Goal: Task Accomplishment & Management: Complete application form

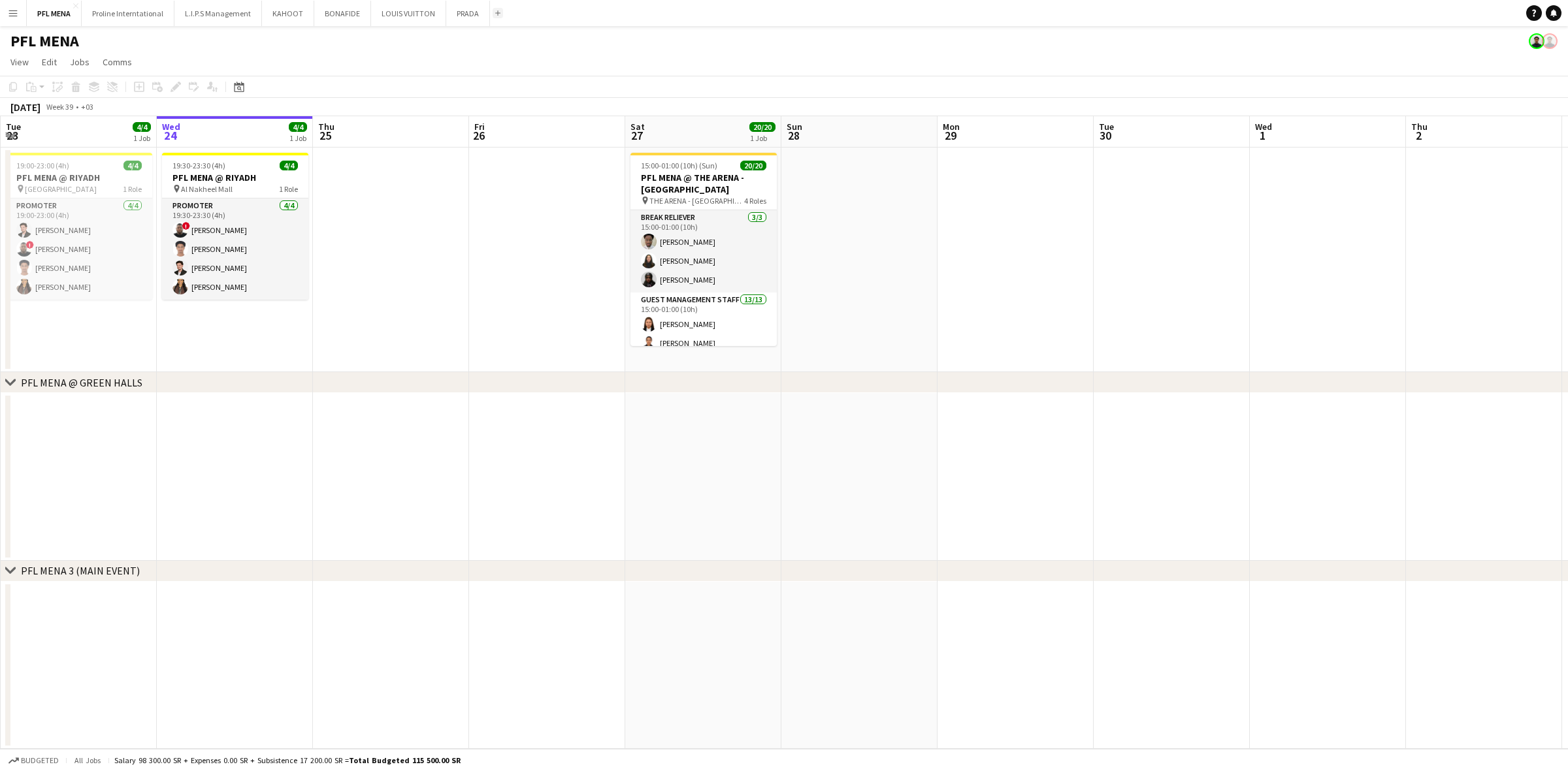
click at [493, 16] on button "Add" at bounding box center [497, 13] width 10 height 10
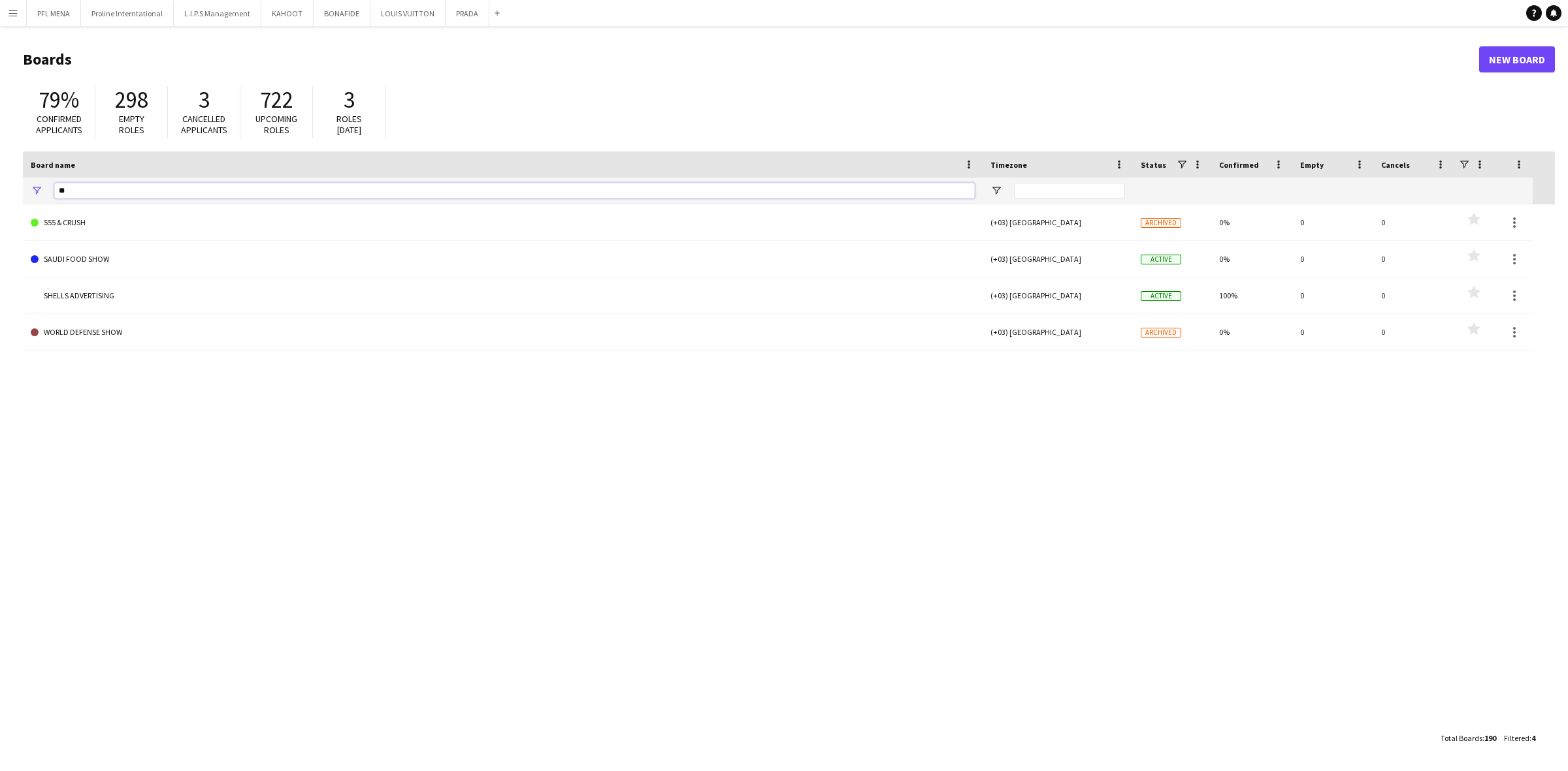
click at [207, 193] on input "**" at bounding box center [515, 191] width 921 height 16
type input "*"
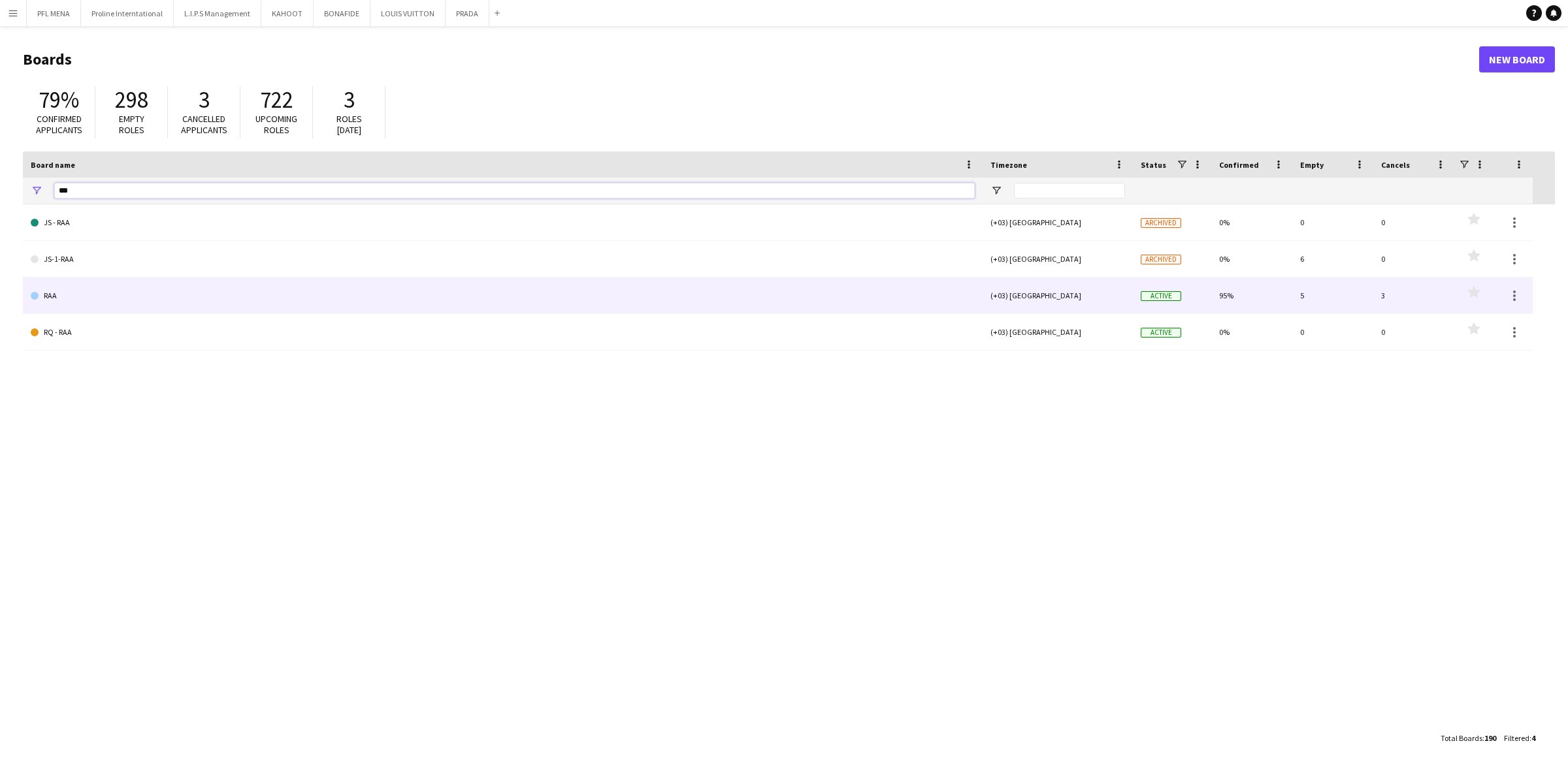
type input "***"
click at [72, 299] on link "RAA" at bounding box center [503, 296] width 944 height 37
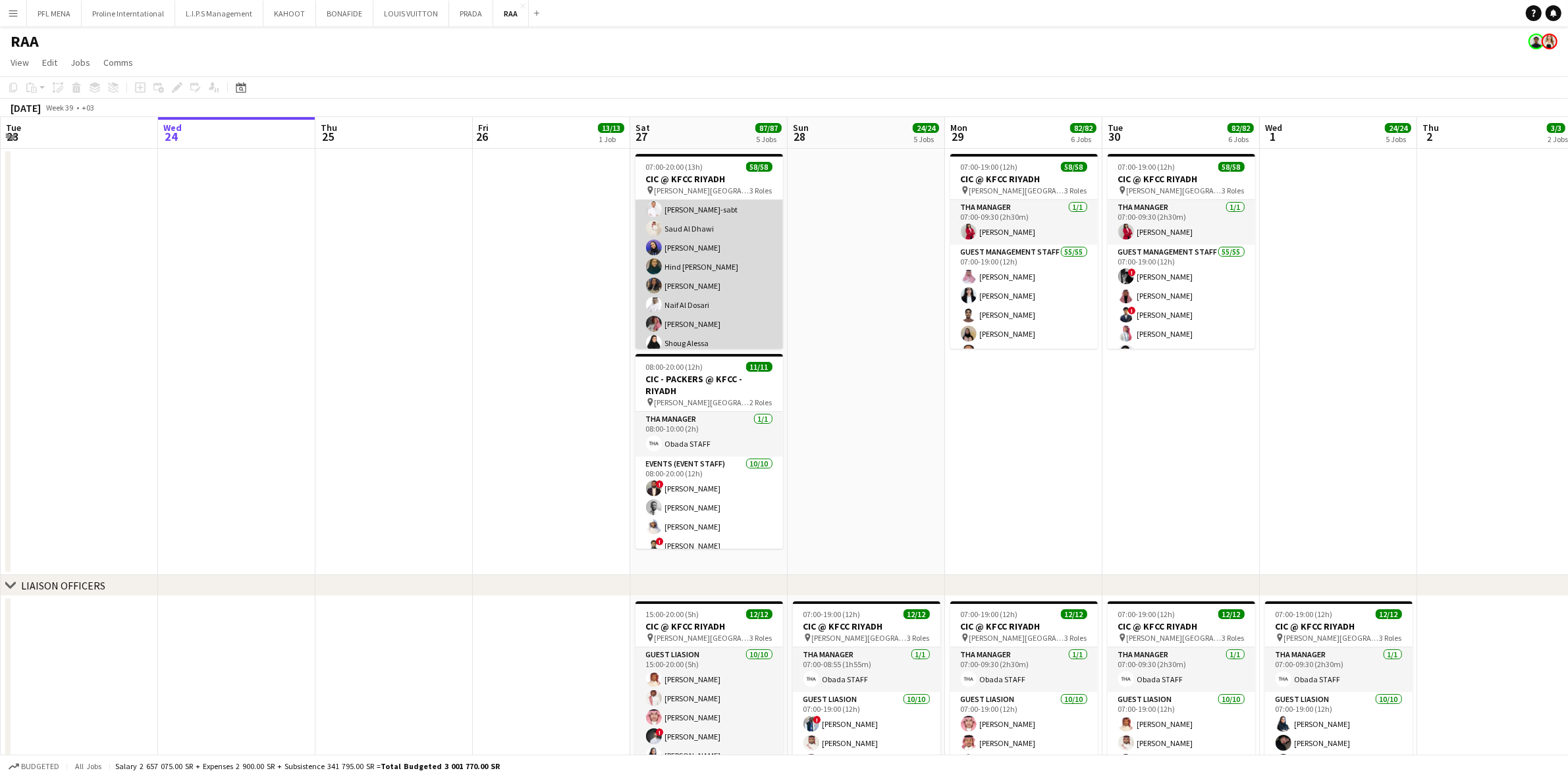
scroll to position [329, 0]
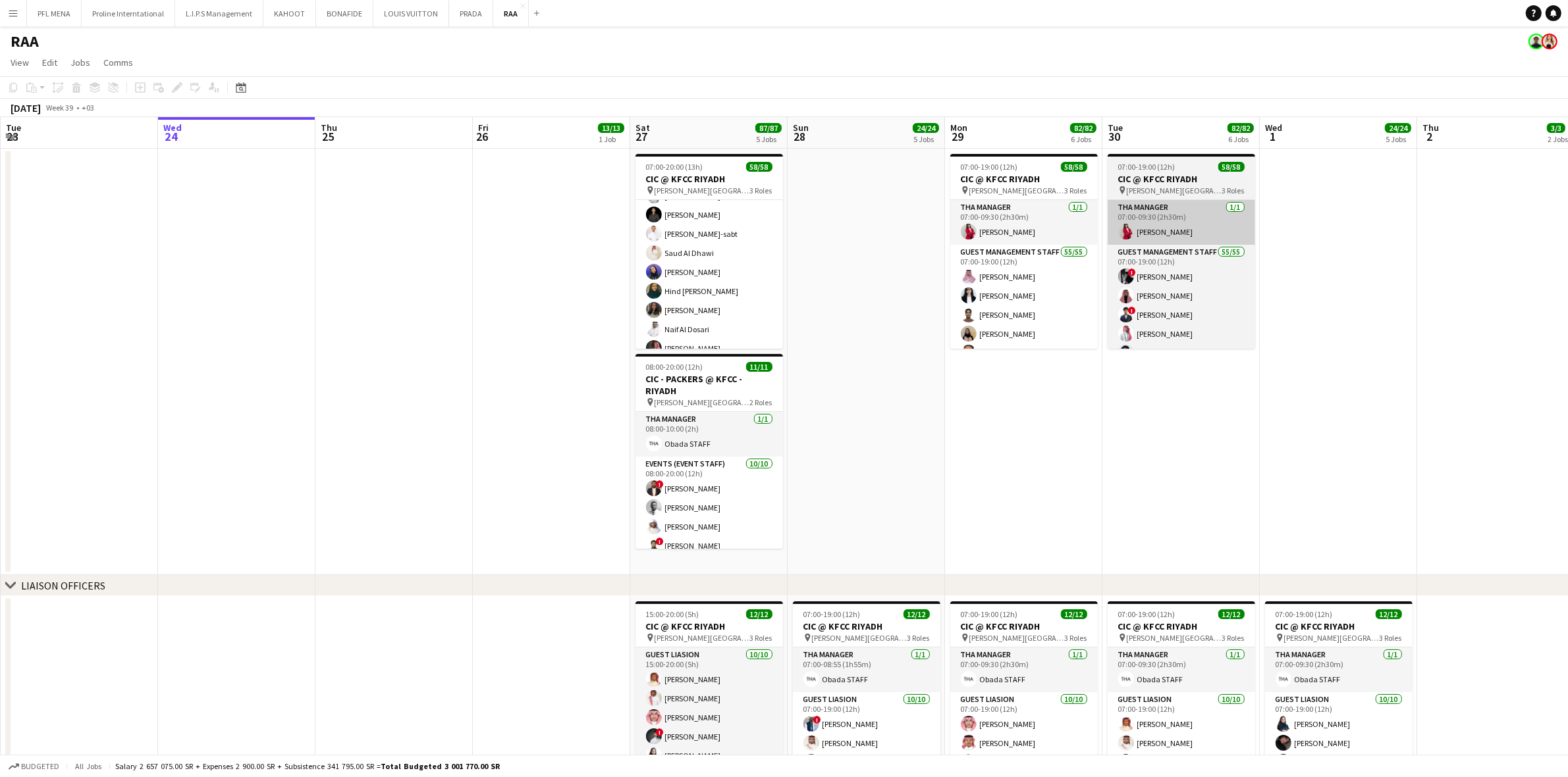
click at [689, 300] on app-card-role "Guest Management Staff 55/55 15:00-20:00 (5h) ! [PERSON_NAME] [PERSON_NAME] [PE…" at bounding box center [709, 456] width 147 height 1079
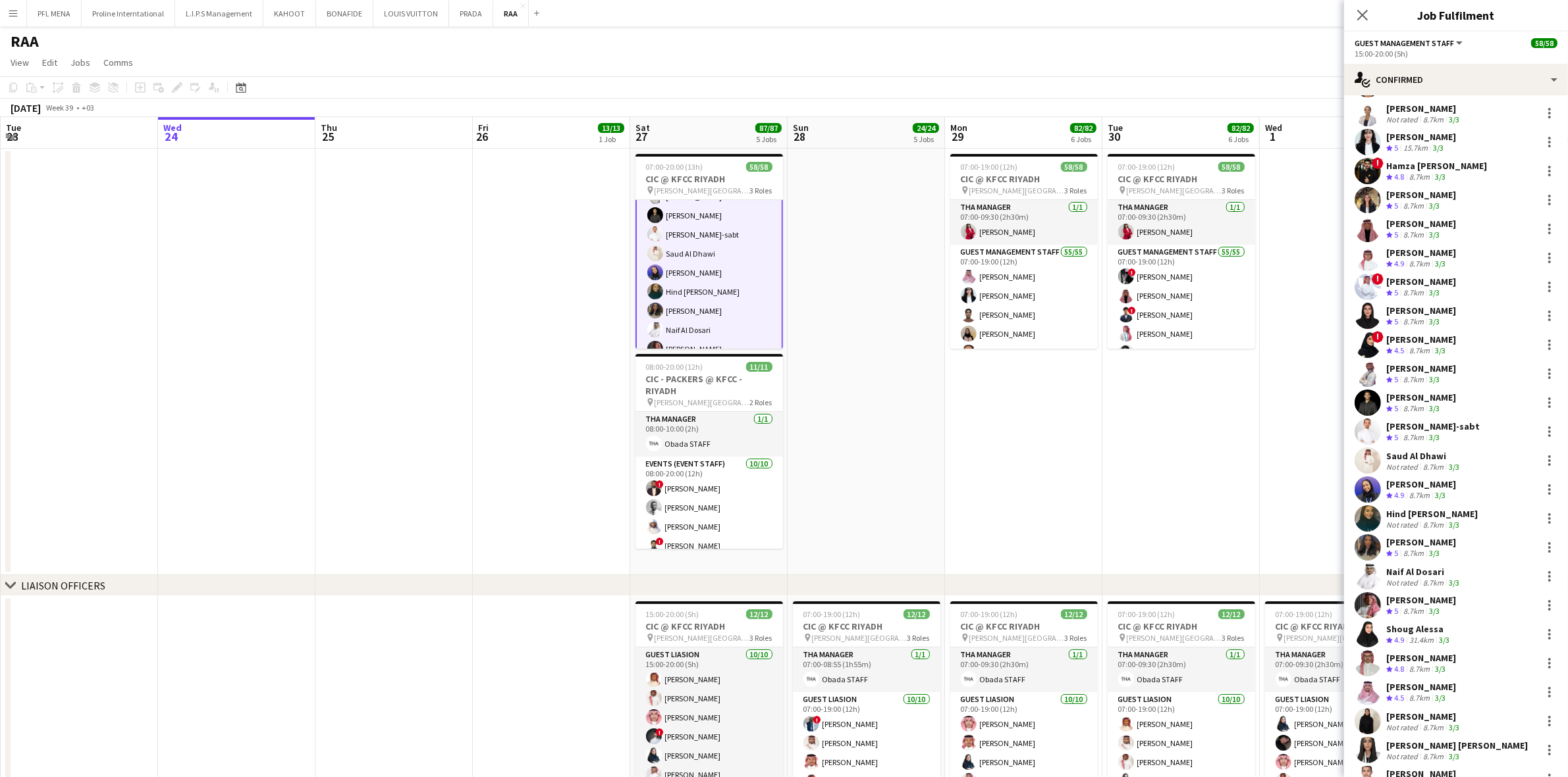
scroll to position [247, 0]
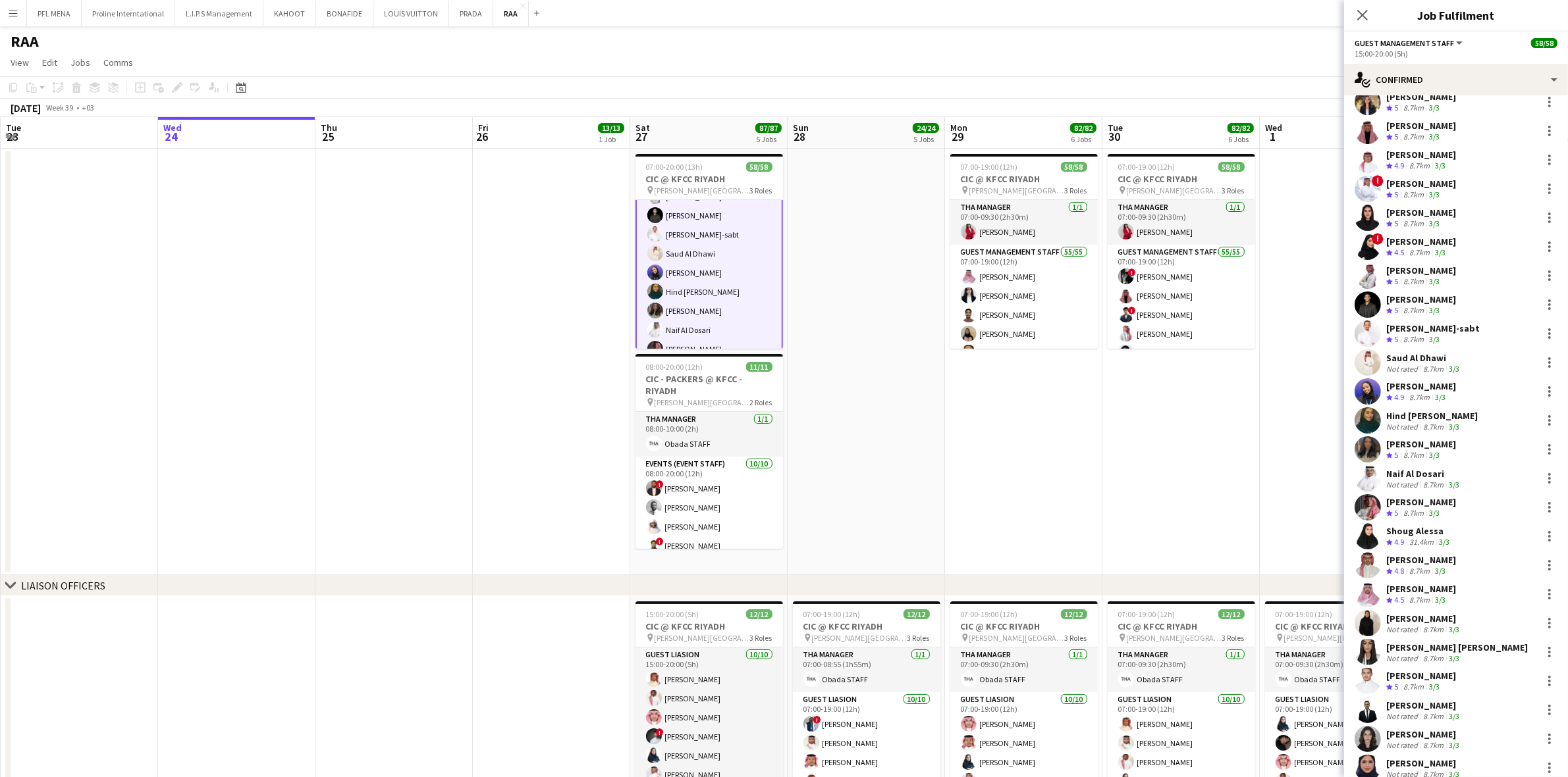
click at [1424, 408] on div "Hind [PERSON_NAME] Not rated 8.7km 3/3" at bounding box center [1456, 420] width 224 height 26
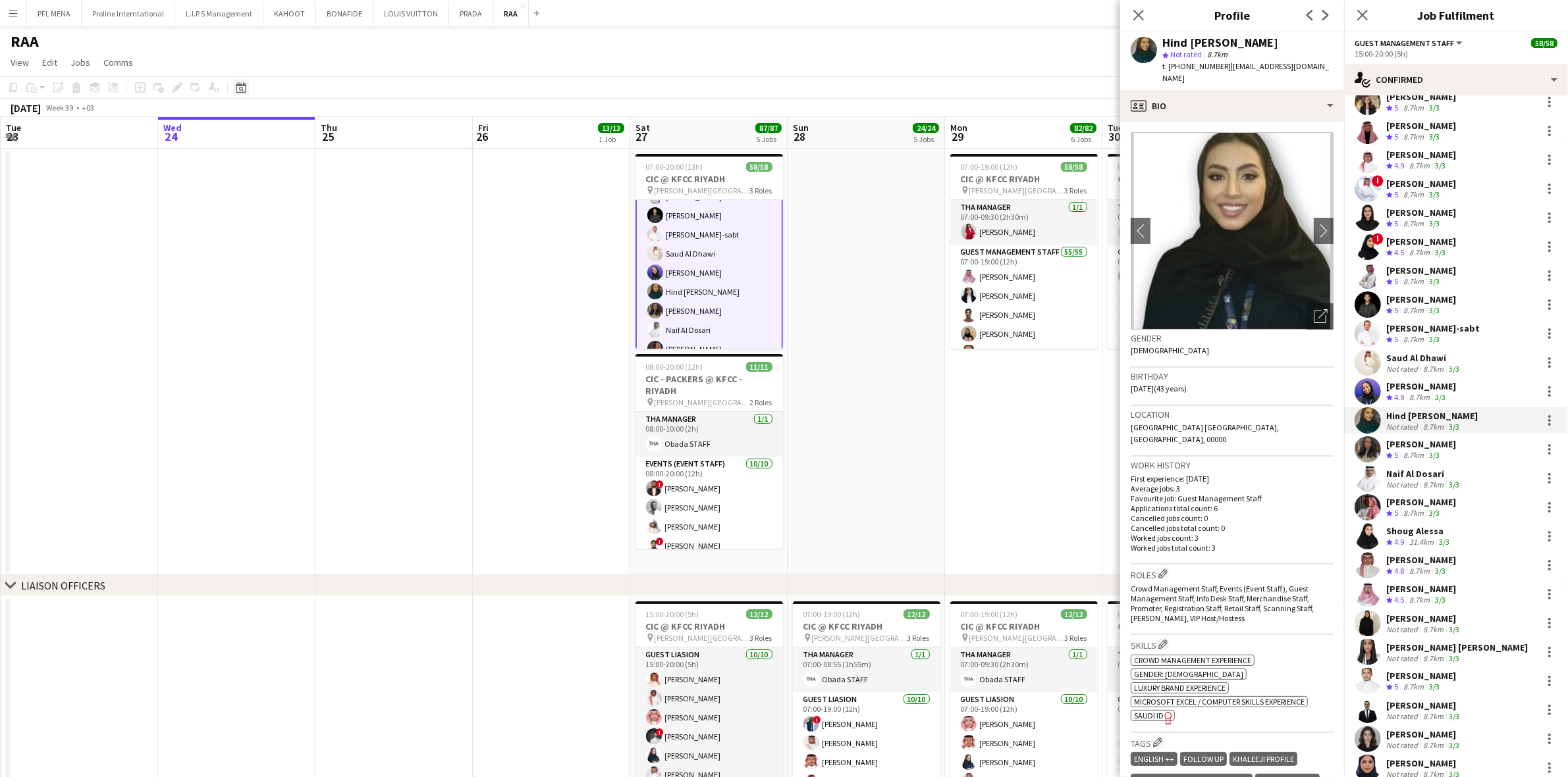
click at [245, 84] on icon "Date picker" at bounding box center [241, 87] width 10 height 10
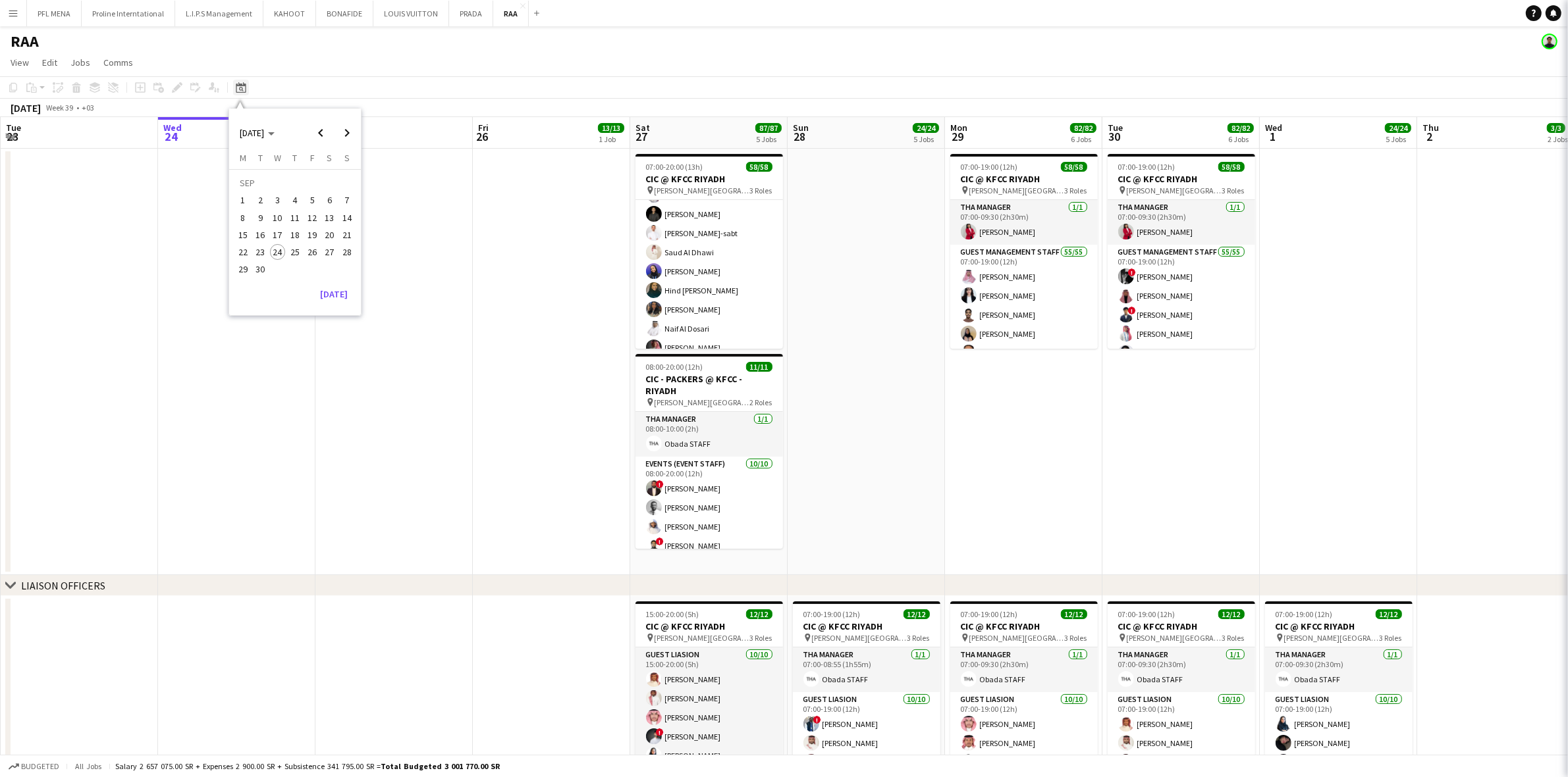
scroll to position [329, 0]
click at [344, 126] on span "Next month" at bounding box center [347, 132] width 26 height 26
click at [292, 248] on span "23" at bounding box center [295, 252] width 16 height 16
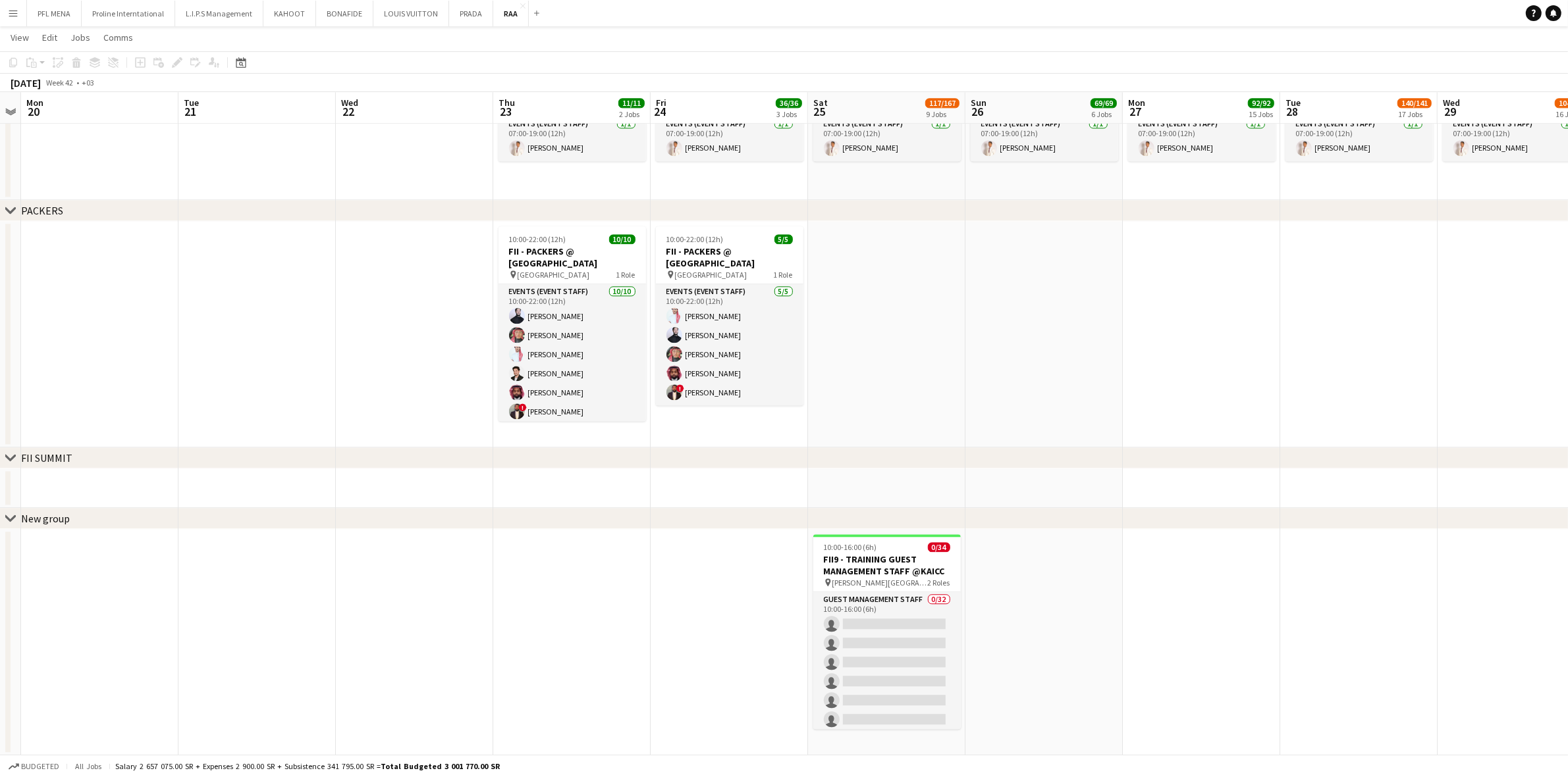
scroll to position [0, 459]
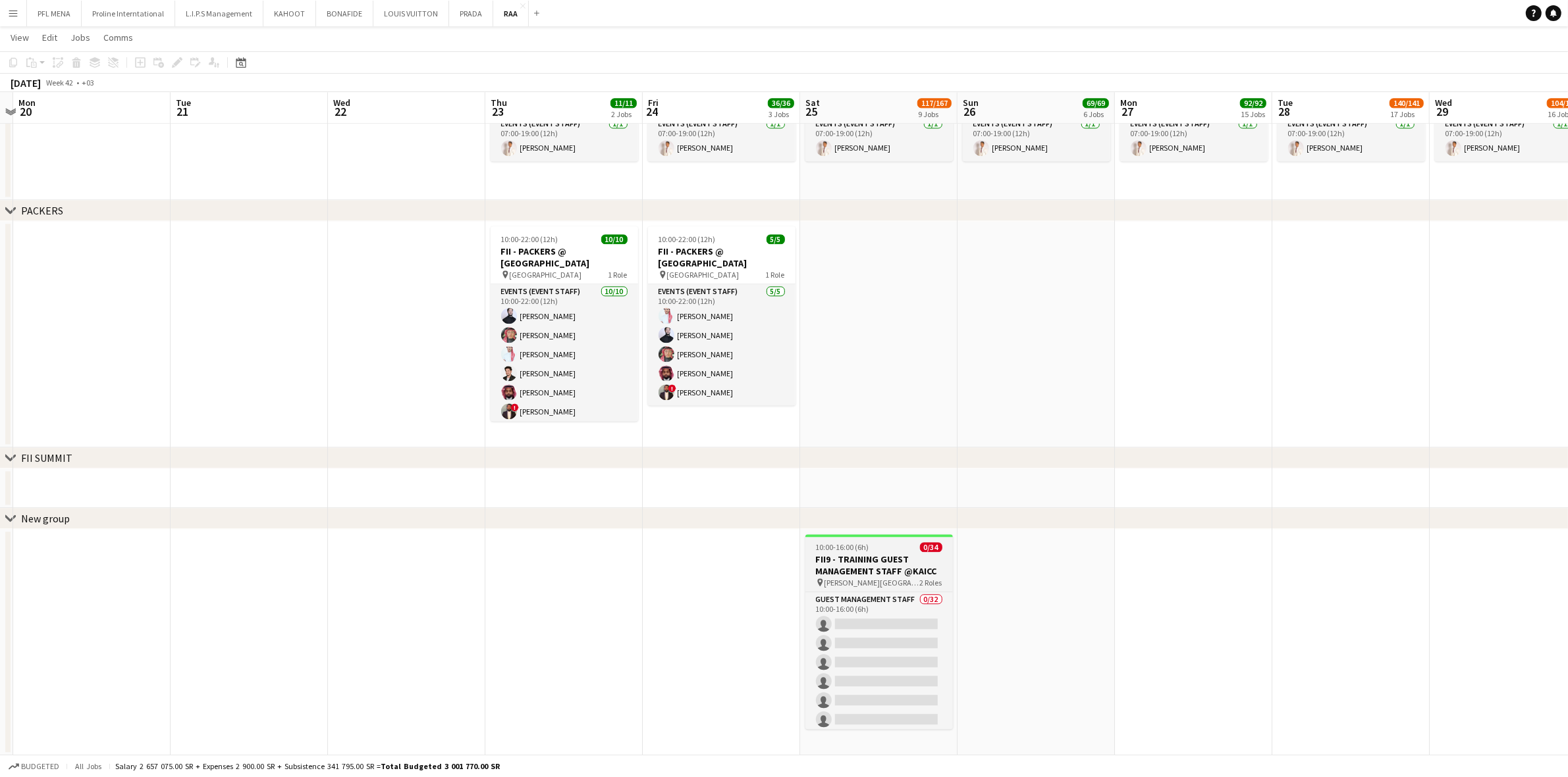
click at [926, 579] on span "2 Roles" at bounding box center [931, 582] width 22 height 9
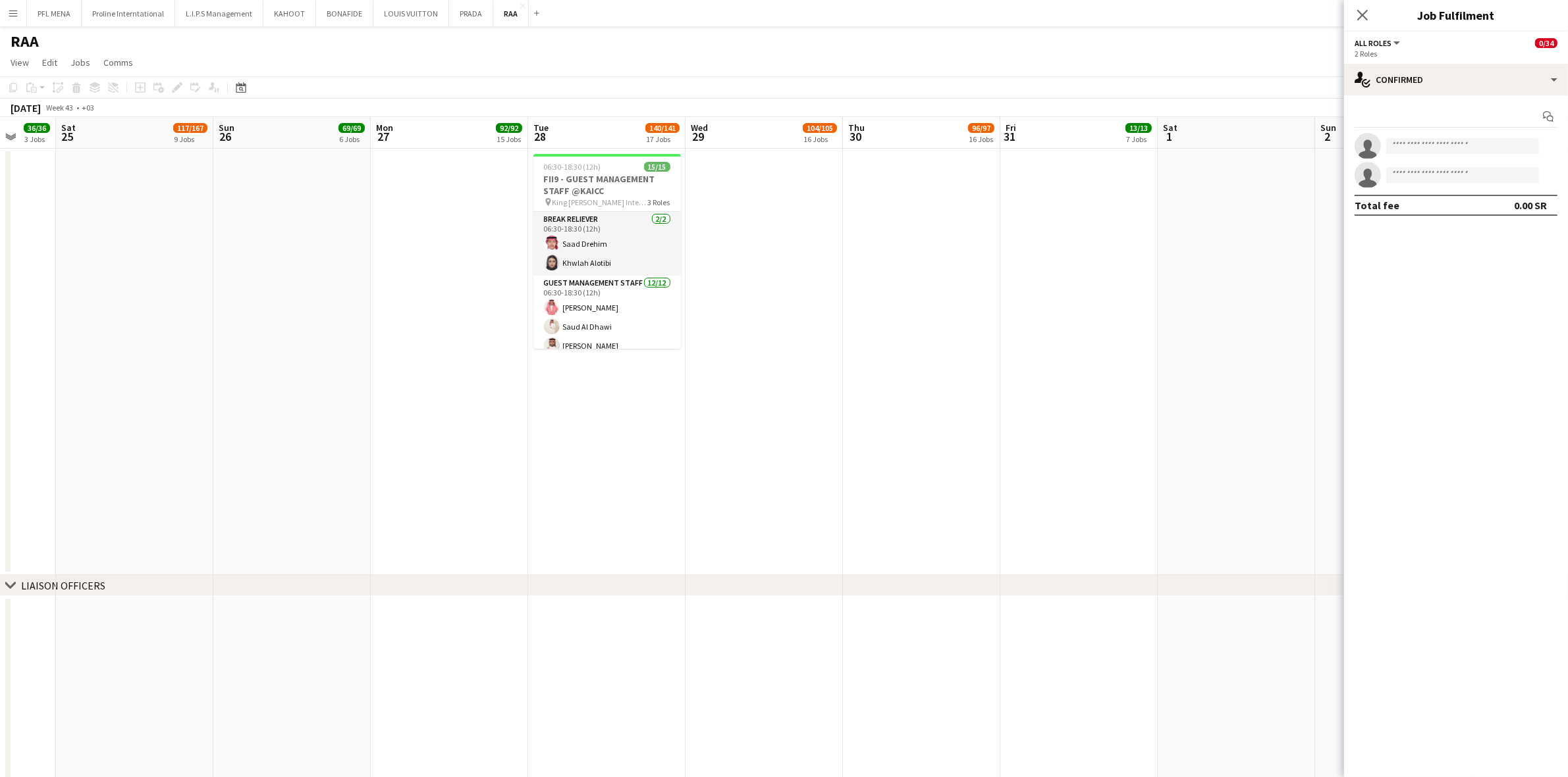
scroll to position [0, 418]
click at [556, 182] on h3 "FII9 - GUEST MANAGEMENT STAFF @KAICC" at bounding box center [605, 185] width 147 height 24
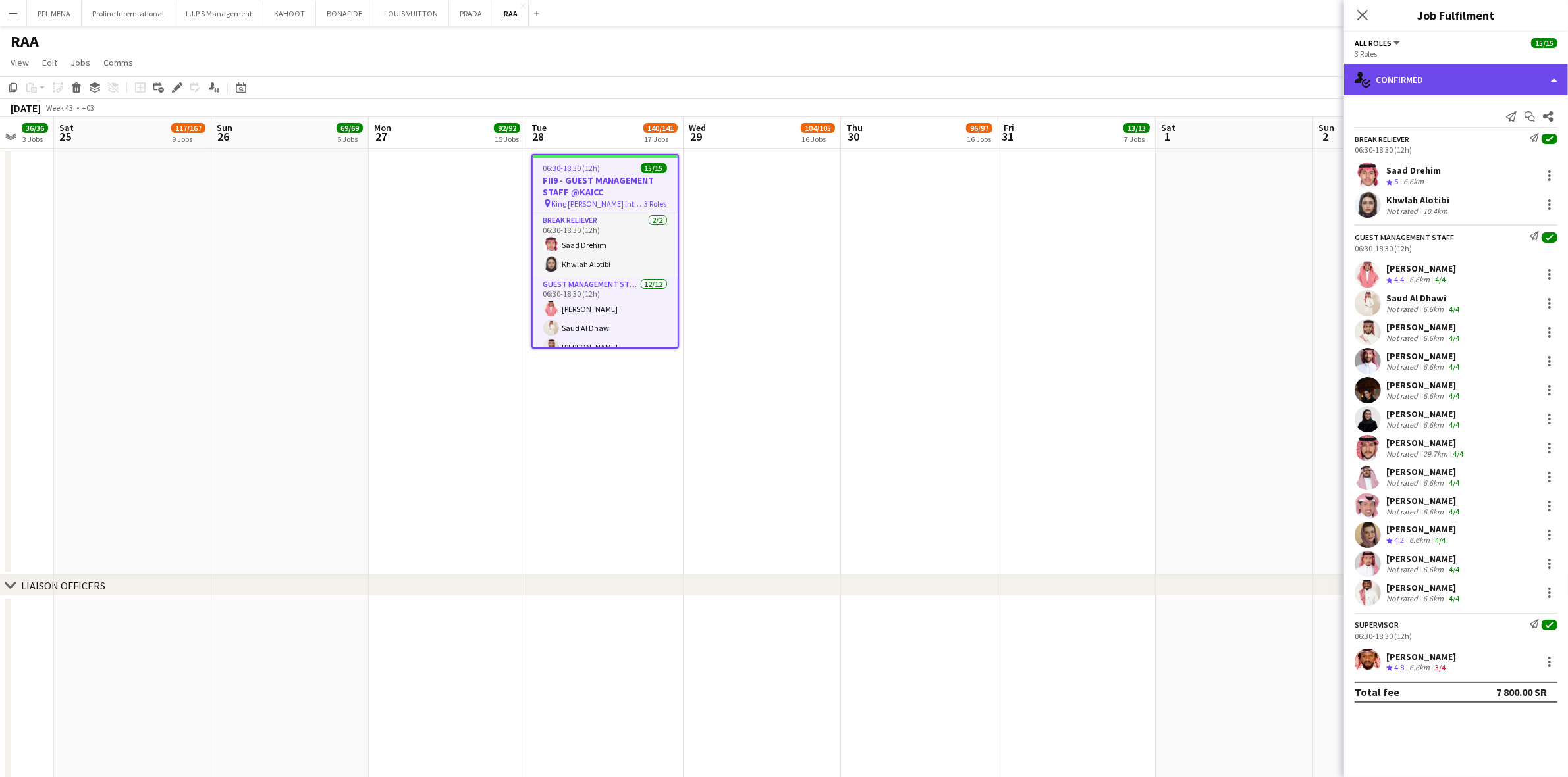
click at [1516, 74] on div "single-neutral-actions-check-2 Confirmed" at bounding box center [1456, 80] width 224 height 32
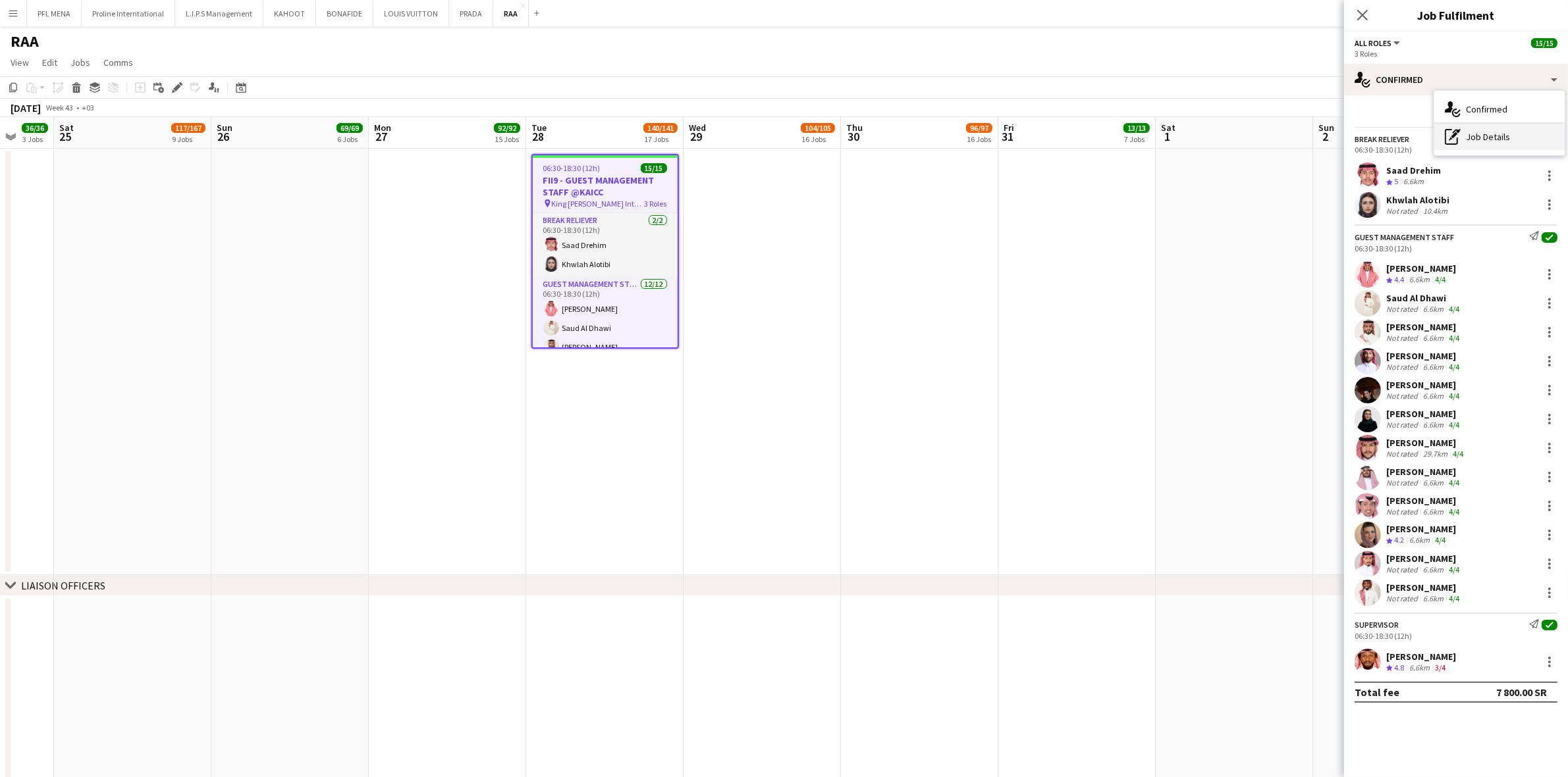
click at [1463, 131] on div "pen-write Job Details" at bounding box center [1499, 136] width 131 height 26
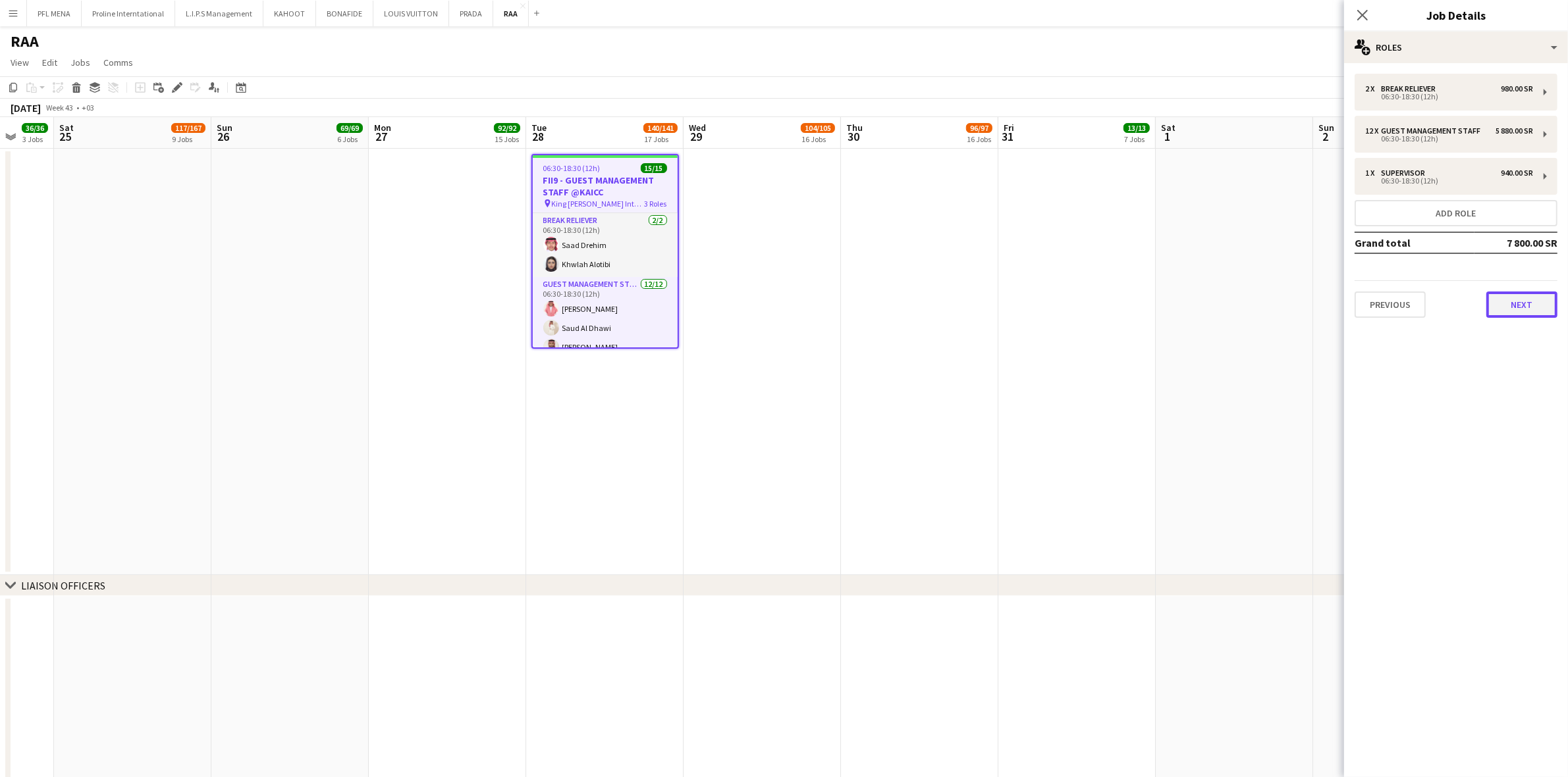
click at [1525, 311] on button "Next" at bounding box center [1522, 305] width 71 height 26
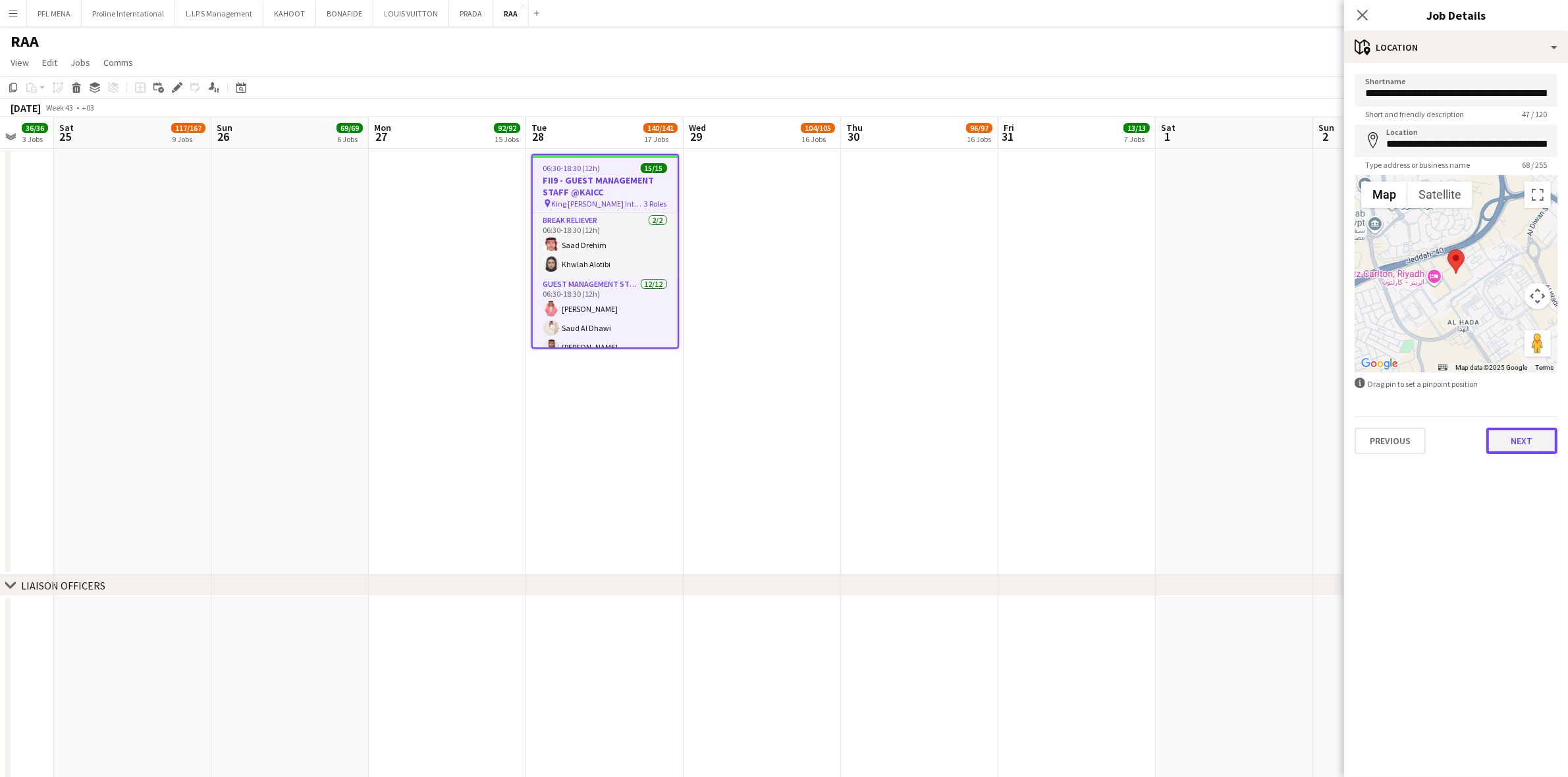
click at [1505, 442] on button "Next" at bounding box center [1522, 441] width 71 height 26
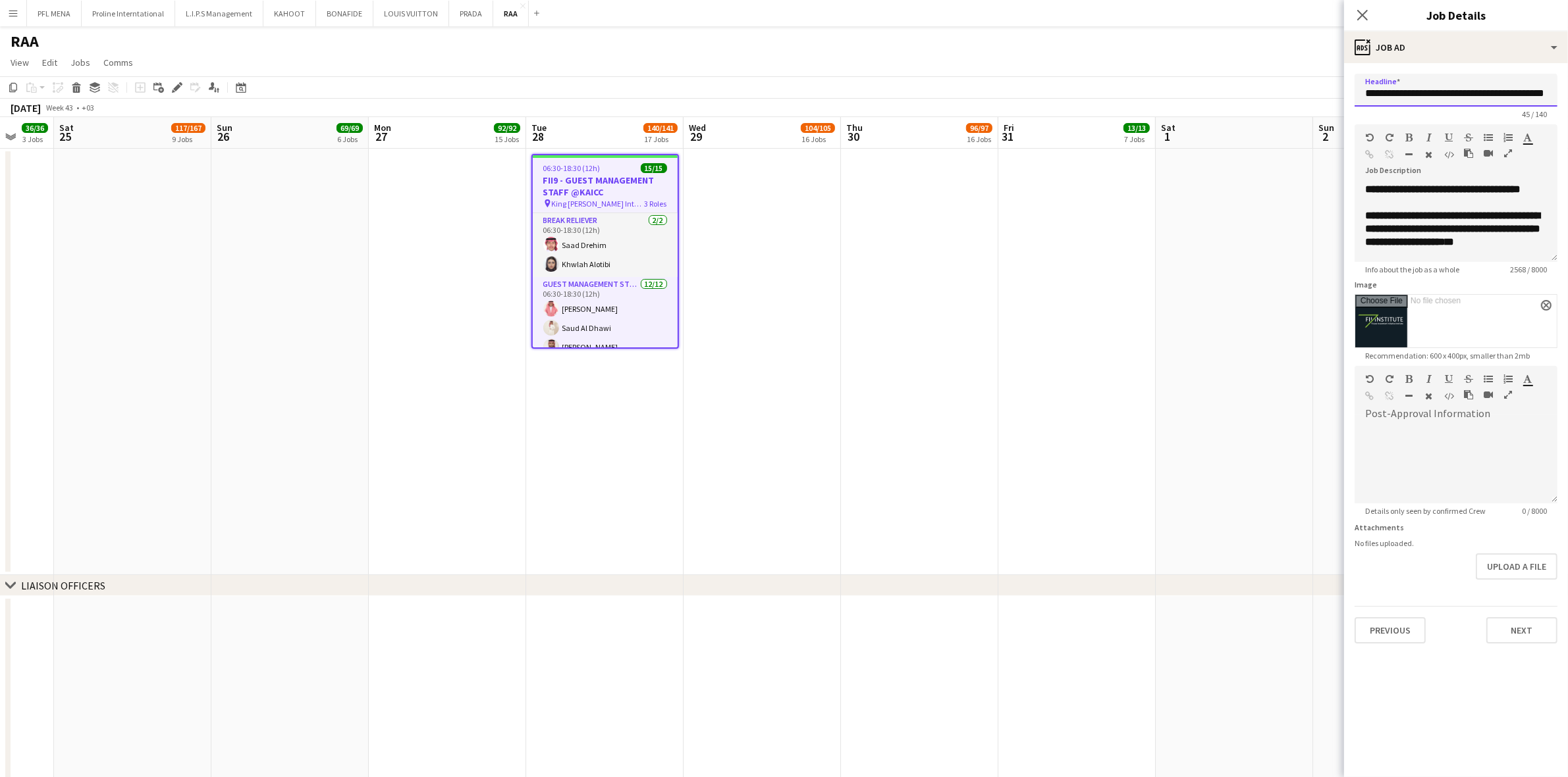
click at [1452, 87] on input "**********" at bounding box center [1456, 90] width 203 height 33
click at [1390, 633] on button "Previous" at bounding box center [1390, 630] width 71 height 26
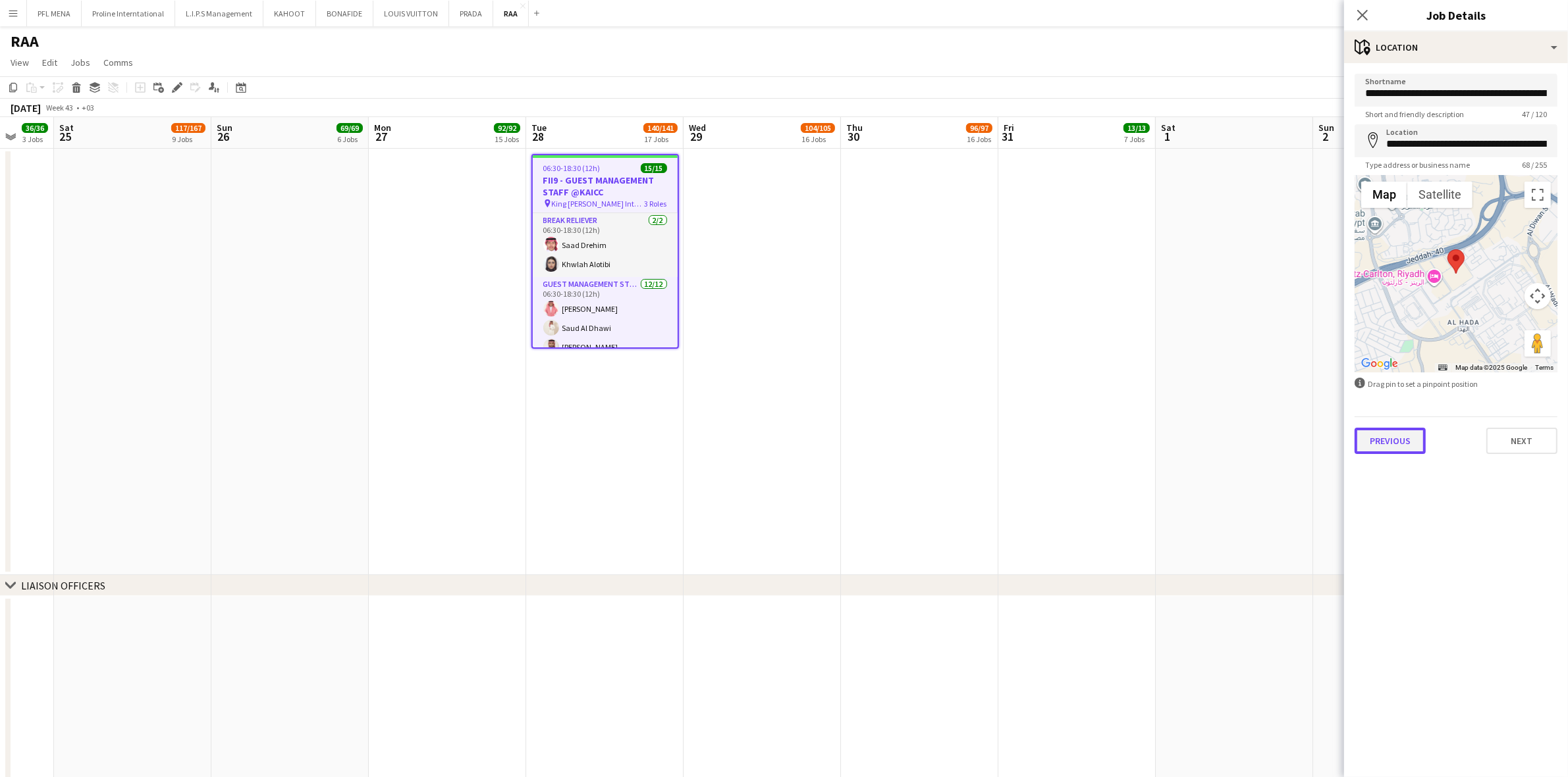
click at [1407, 448] on button "Previous" at bounding box center [1390, 441] width 71 height 26
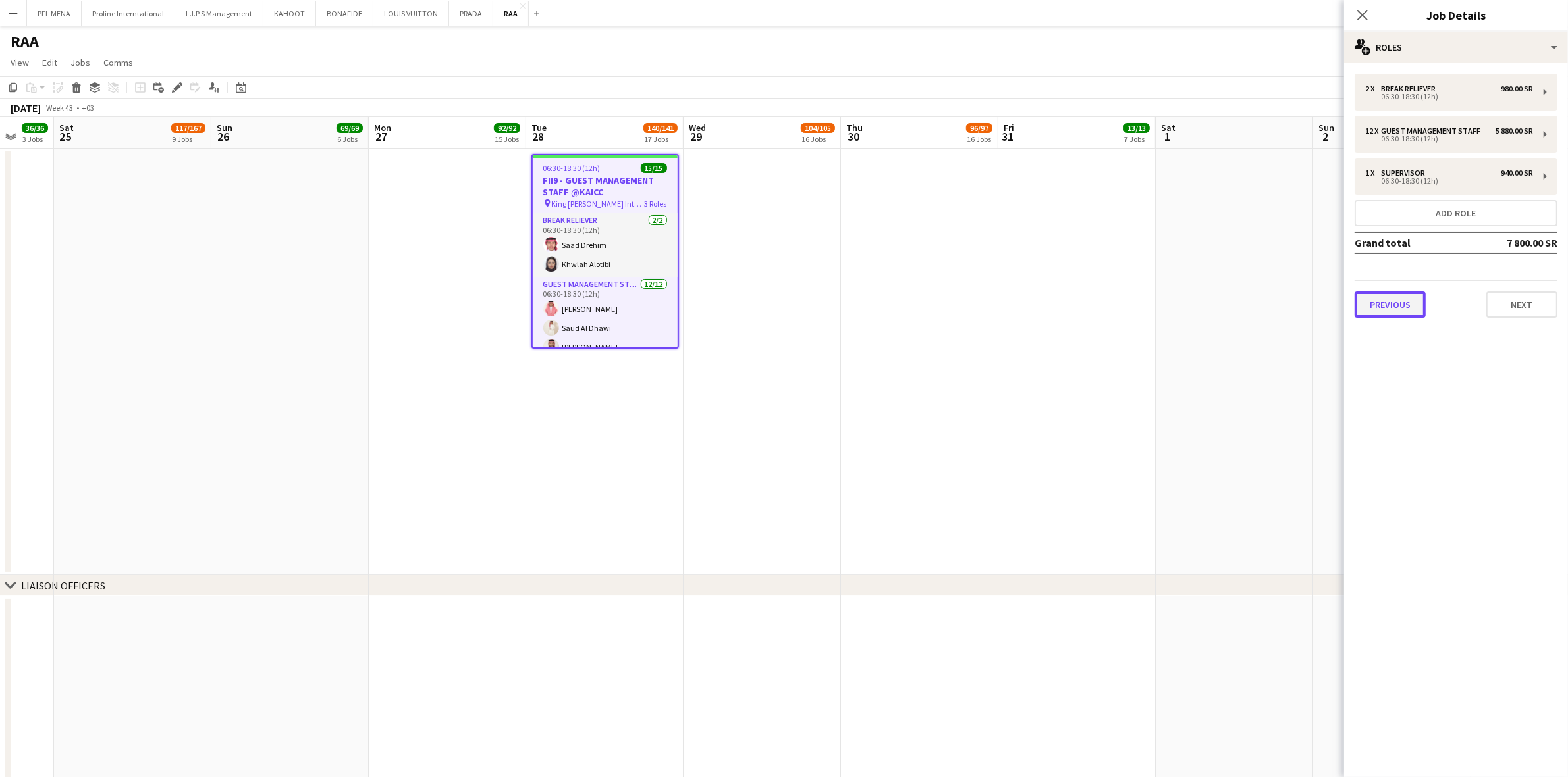
click at [1384, 307] on button "Previous" at bounding box center [1390, 305] width 71 height 26
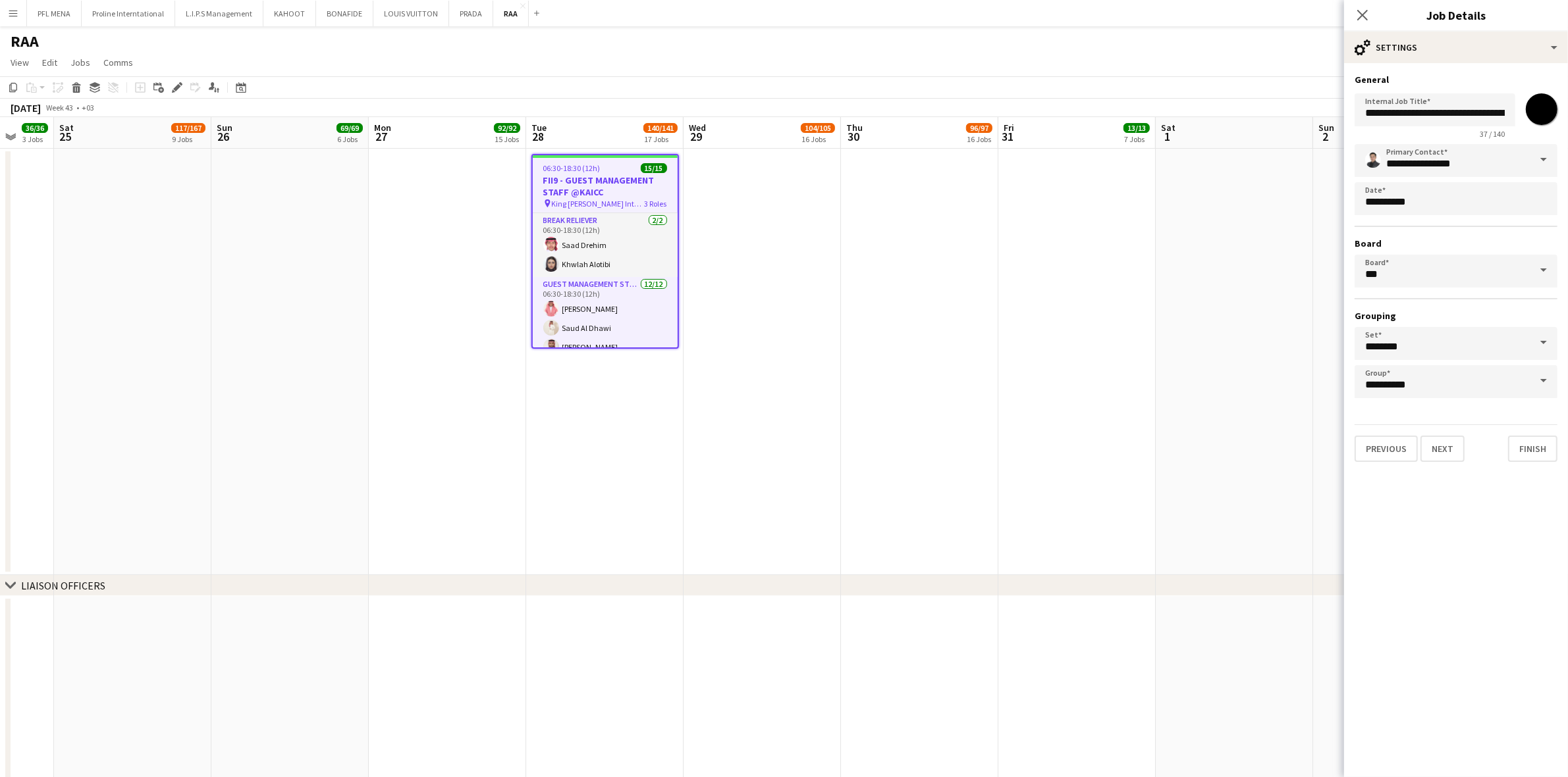
click at [902, 355] on app-date-cell at bounding box center [919, 362] width 158 height 426
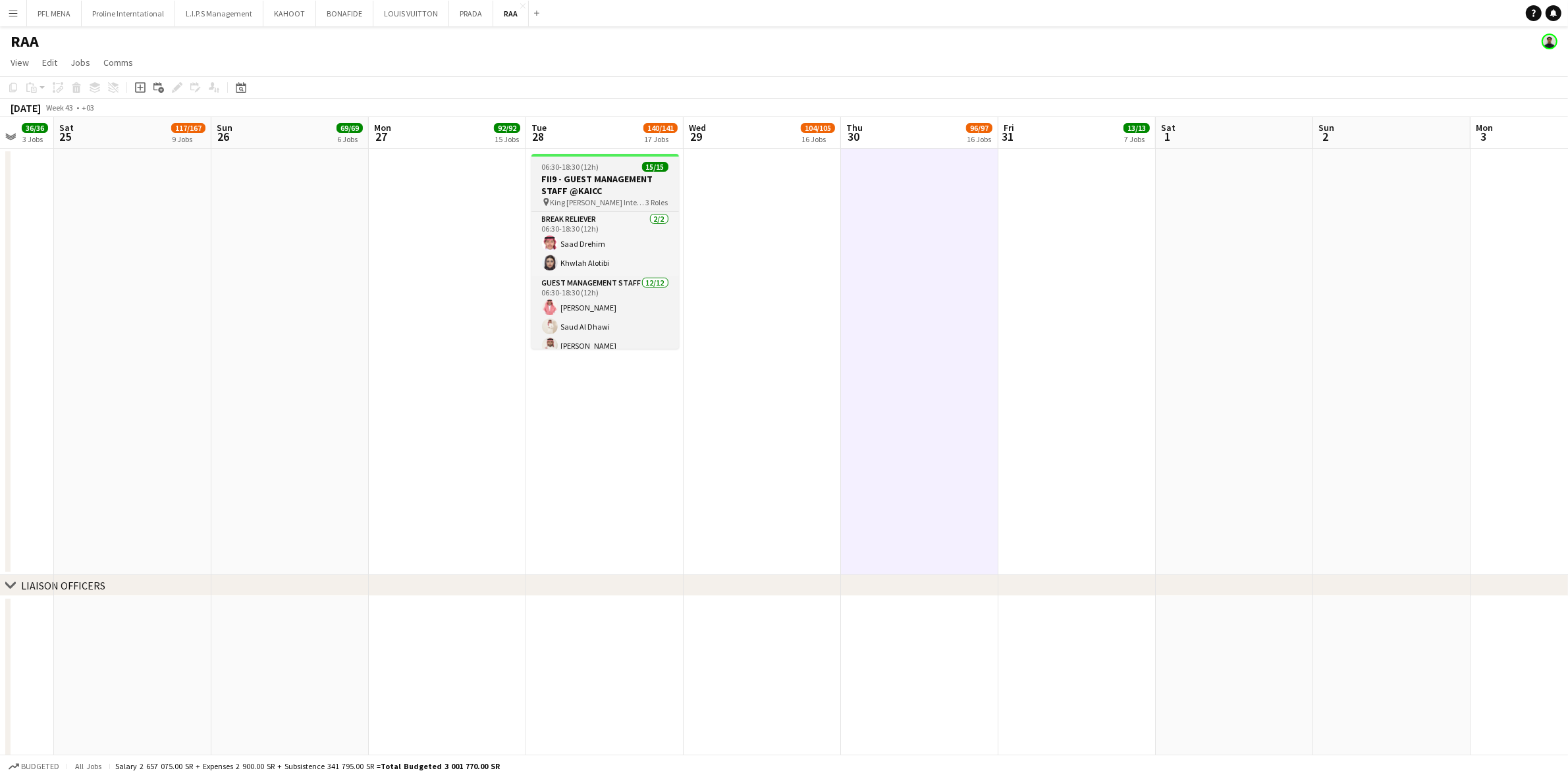
click at [636, 191] on h3 "FII9 - GUEST MANAGEMENT STAFF @KAICC" at bounding box center [605, 185] width 147 height 24
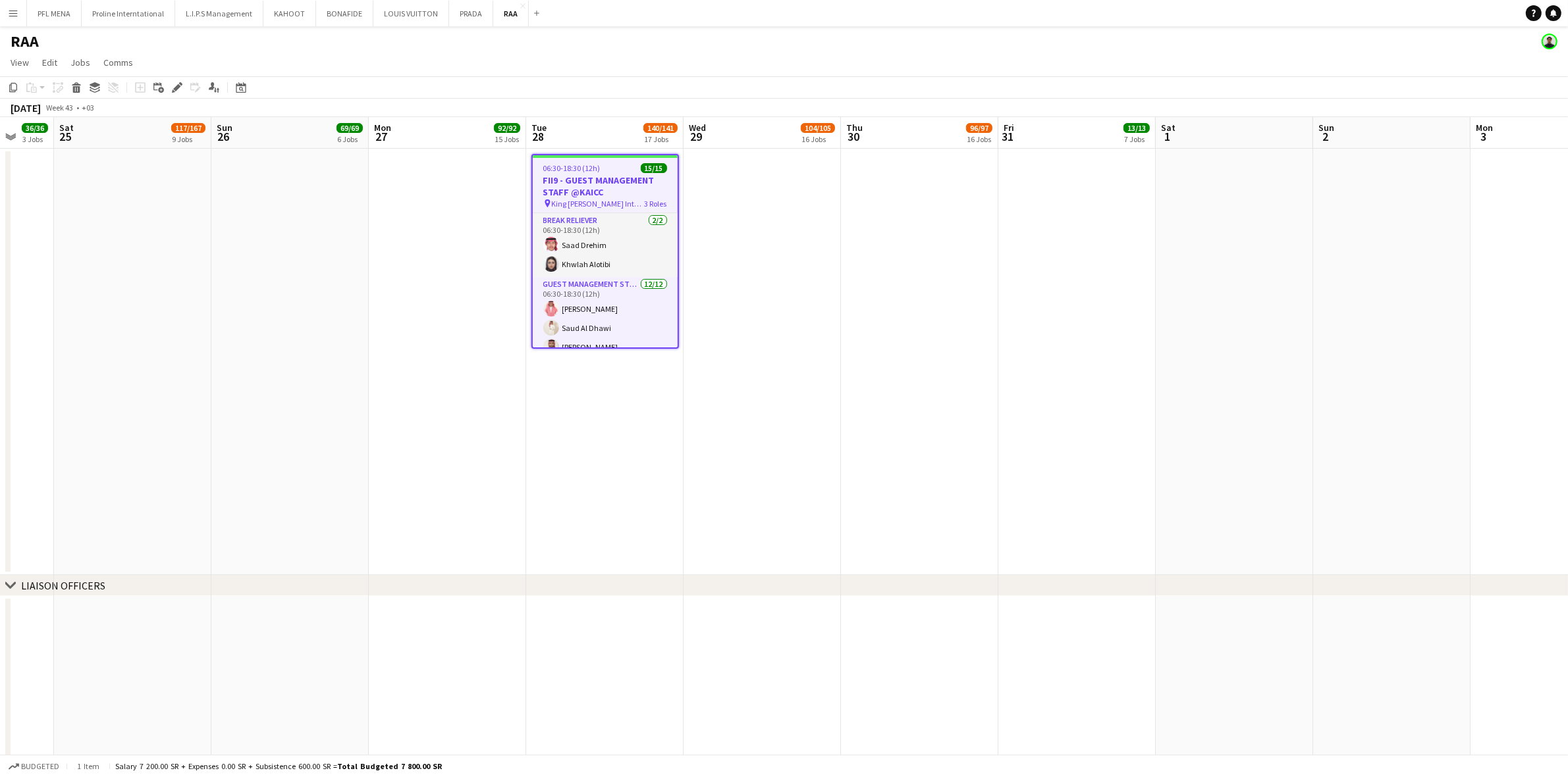
drag, startPoint x: 179, startPoint y: 86, endPoint x: 1579, endPoint y: 216, distance: 1406.0
click at [178, 86] on icon at bounding box center [177, 87] width 7 height 7
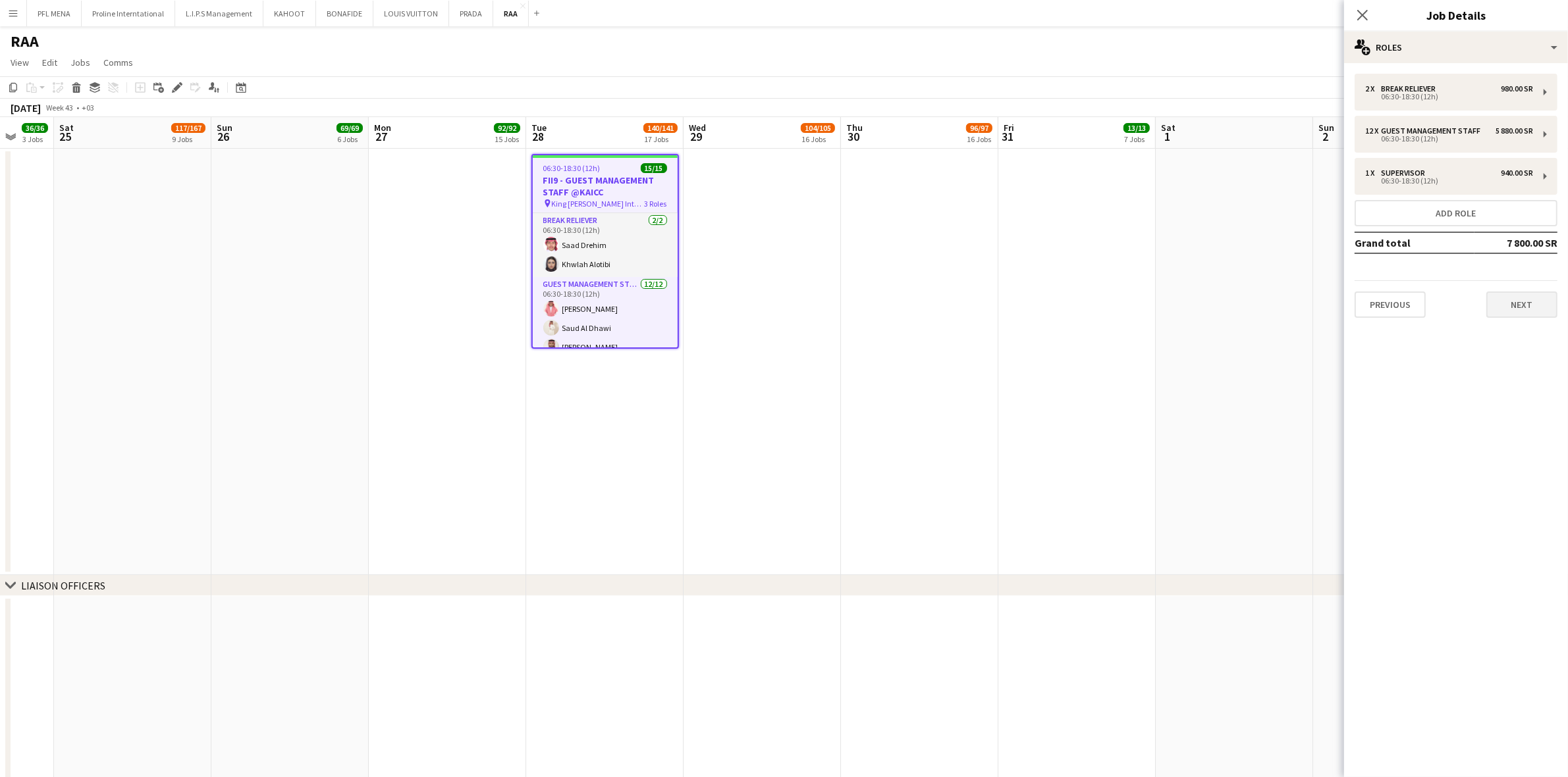
click at [1493, 294] on div "Previous Next" at bounding box center [1456, 298] width 203 height 37
click at [1493, 294] on button "Next" at bounding box center [1522, 305] width 71 height 26
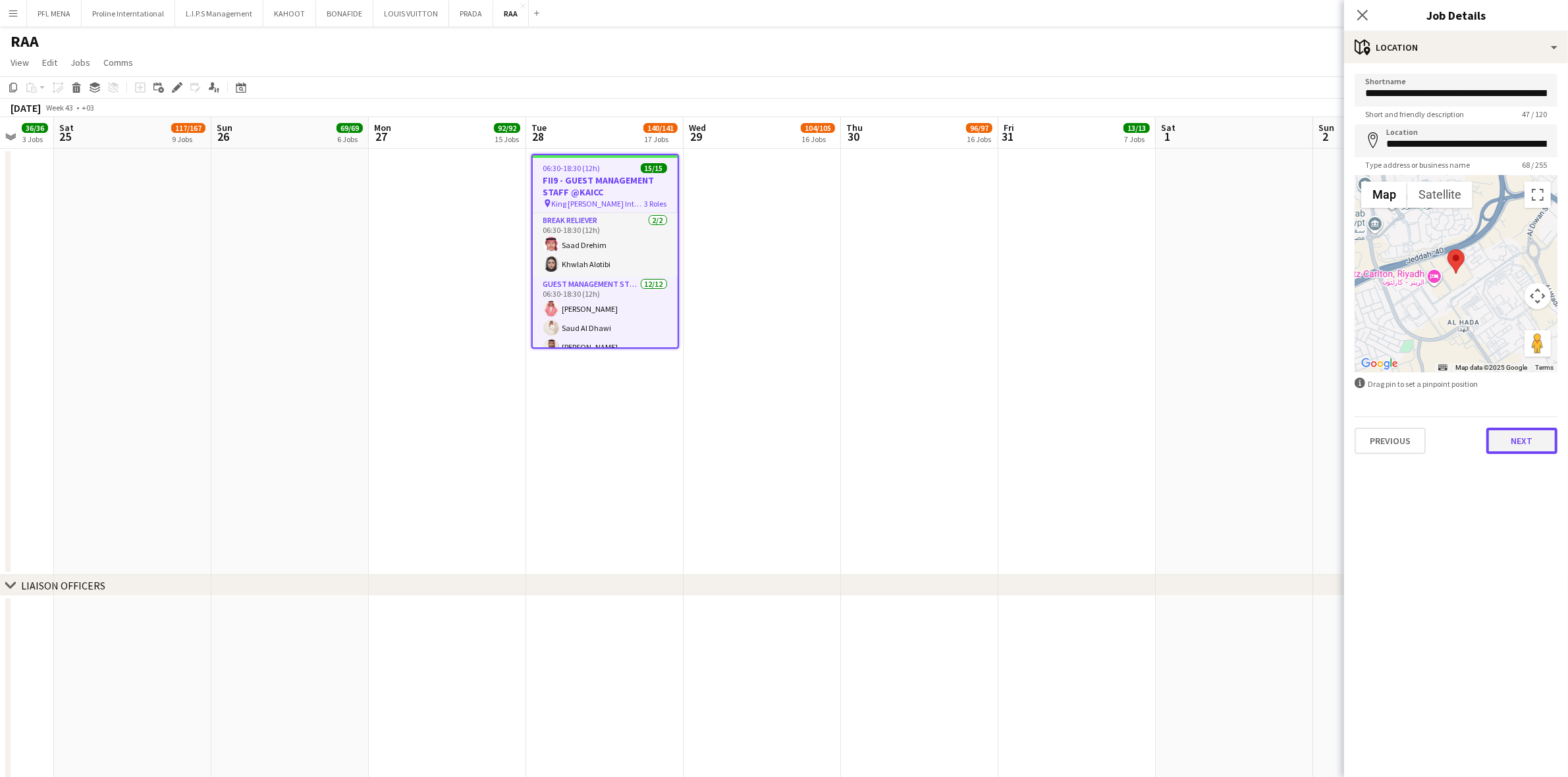
click at [1525, 441] on button "Next" at bounding box center [1522, 441] width 71 height 26
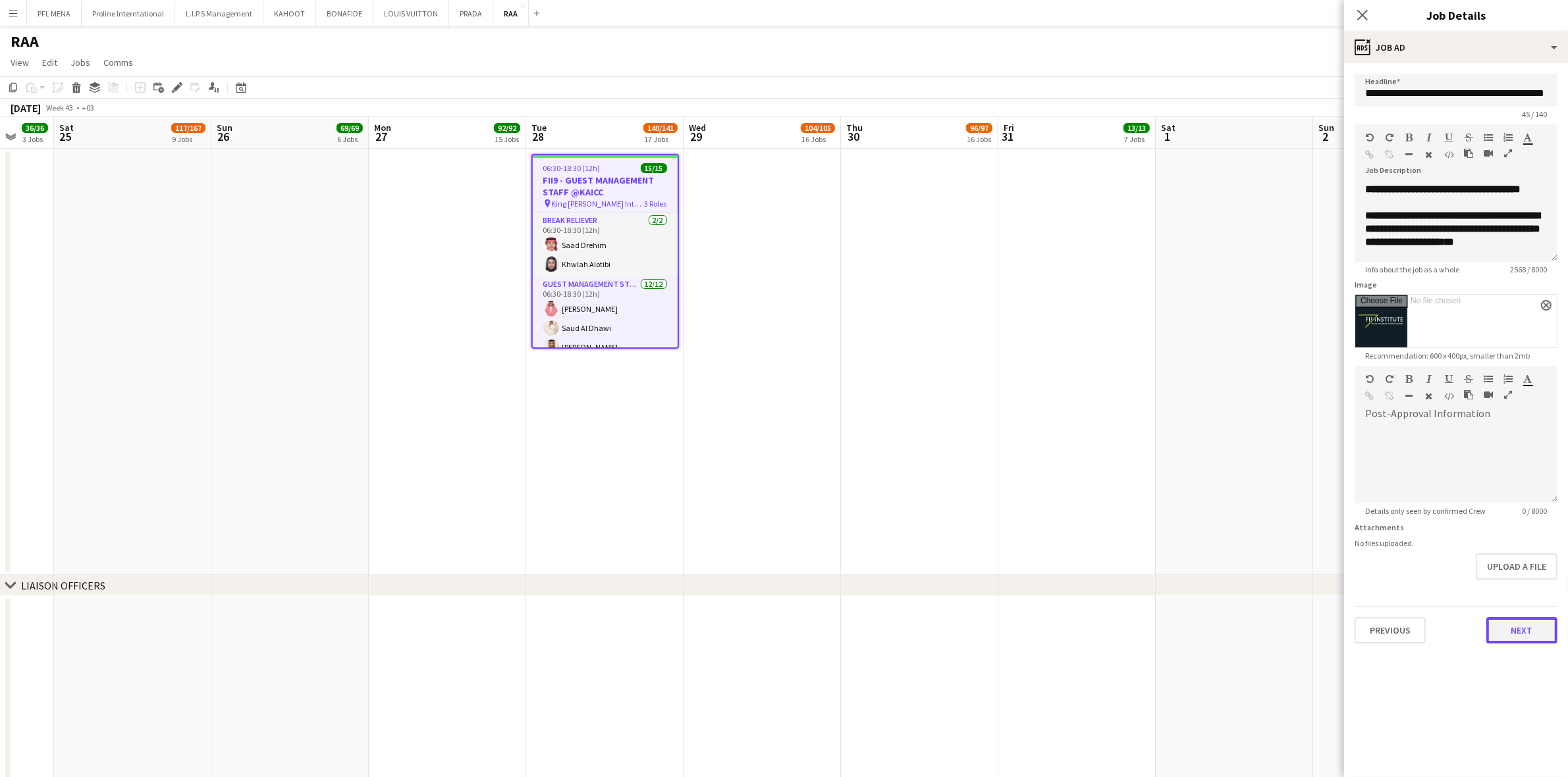
click at [1540, 624] on button "Next" at bounding box center [1522, 630] width 71 height 26
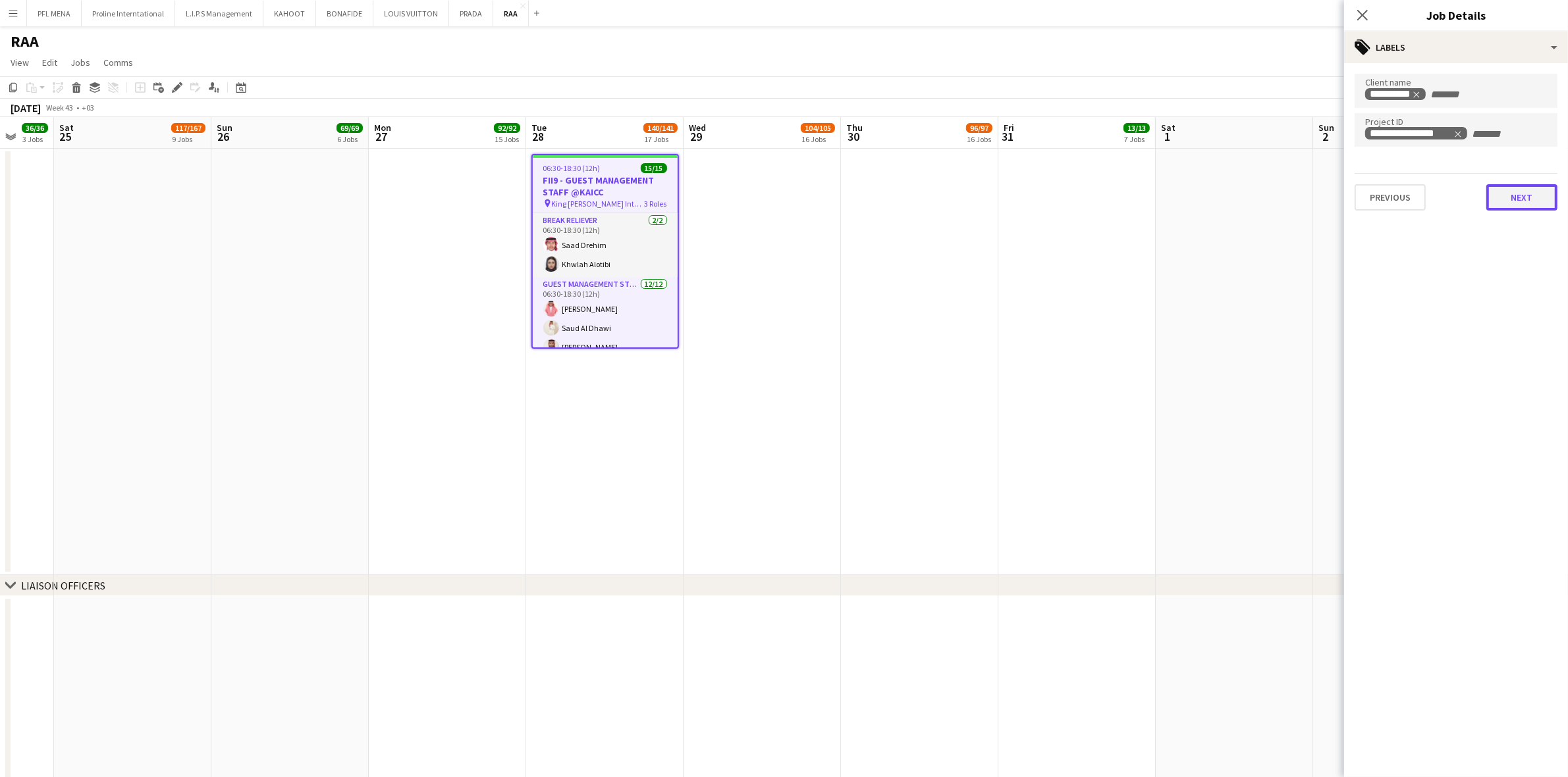
click at [1497, 186] on button "Next" at bounding box center [1522, 197] width 71 height 26
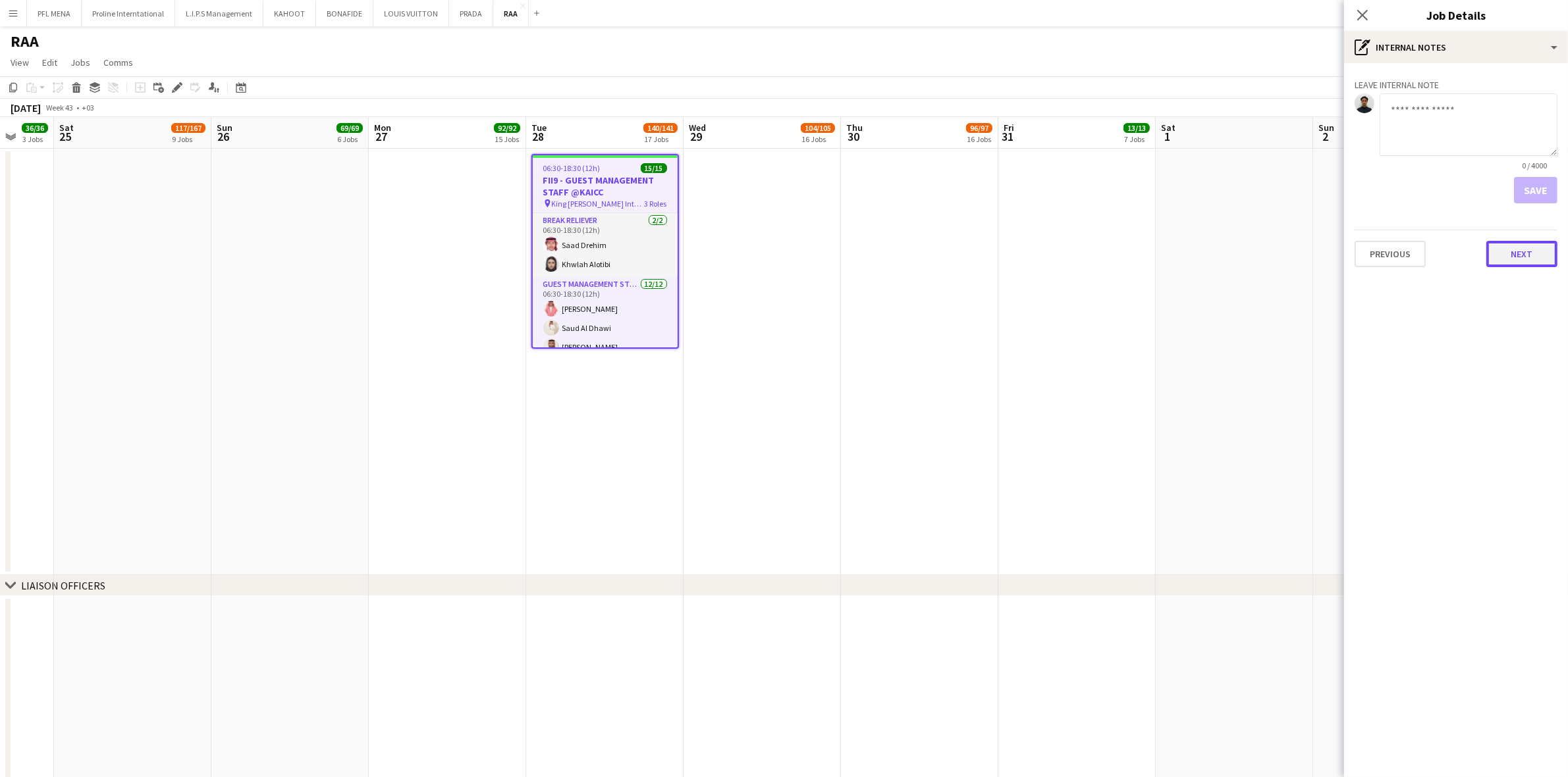
click at [1521, 253] on button "Next" at bounding box center [1522, 253] width 71 height 26
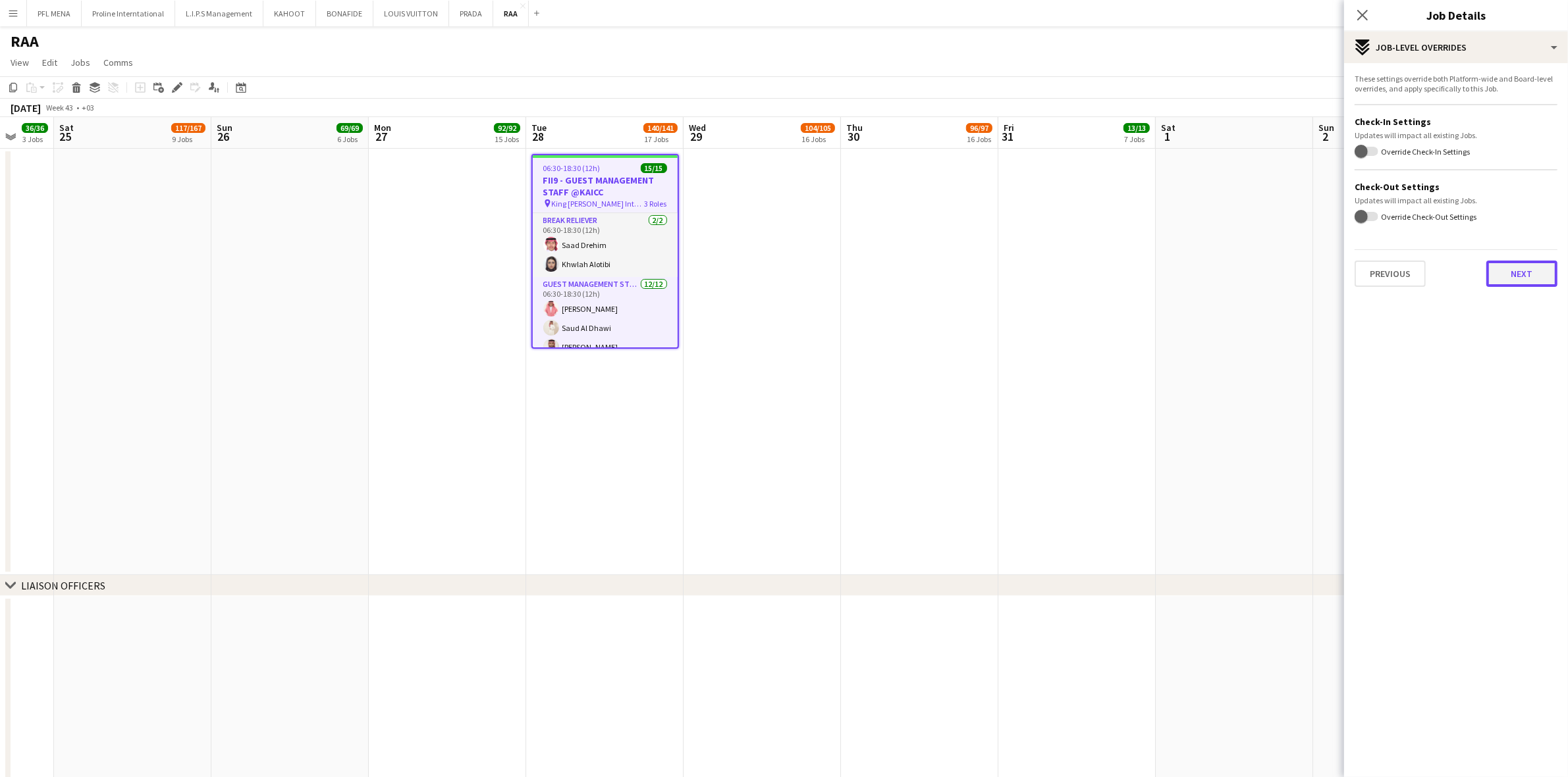
click at [1517, 265] on button "Next" at bounding box center [1522, 273] width 71 height 26
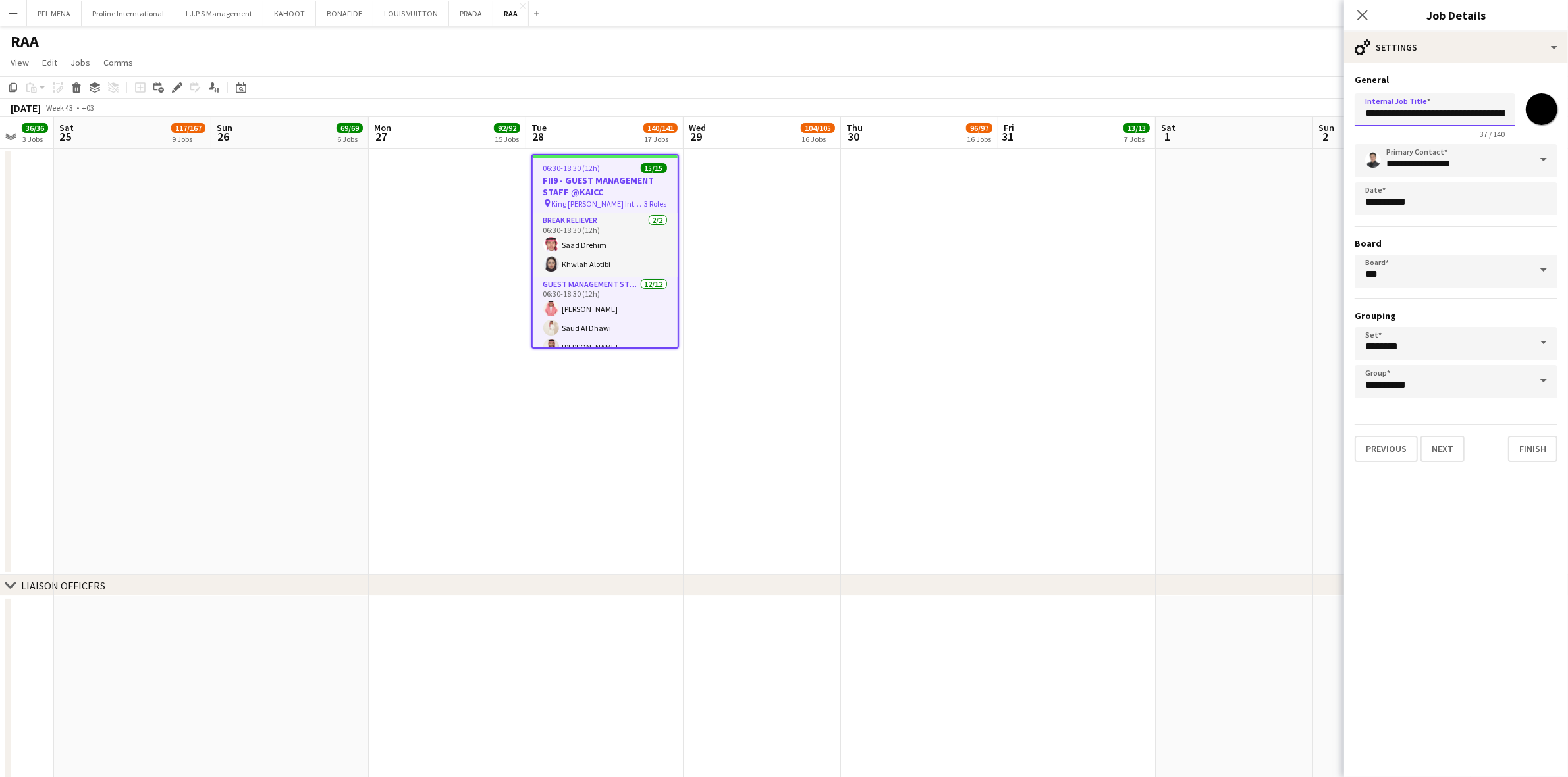
click at [1443, 108] on input "**********" at bounding box center [1434, 110] width 161 height 33
drag, startPoint x: 1496, startPoint y: 114, endPoint x: 1570, endPoint y: 110, distance: 74.1
type input "**********"
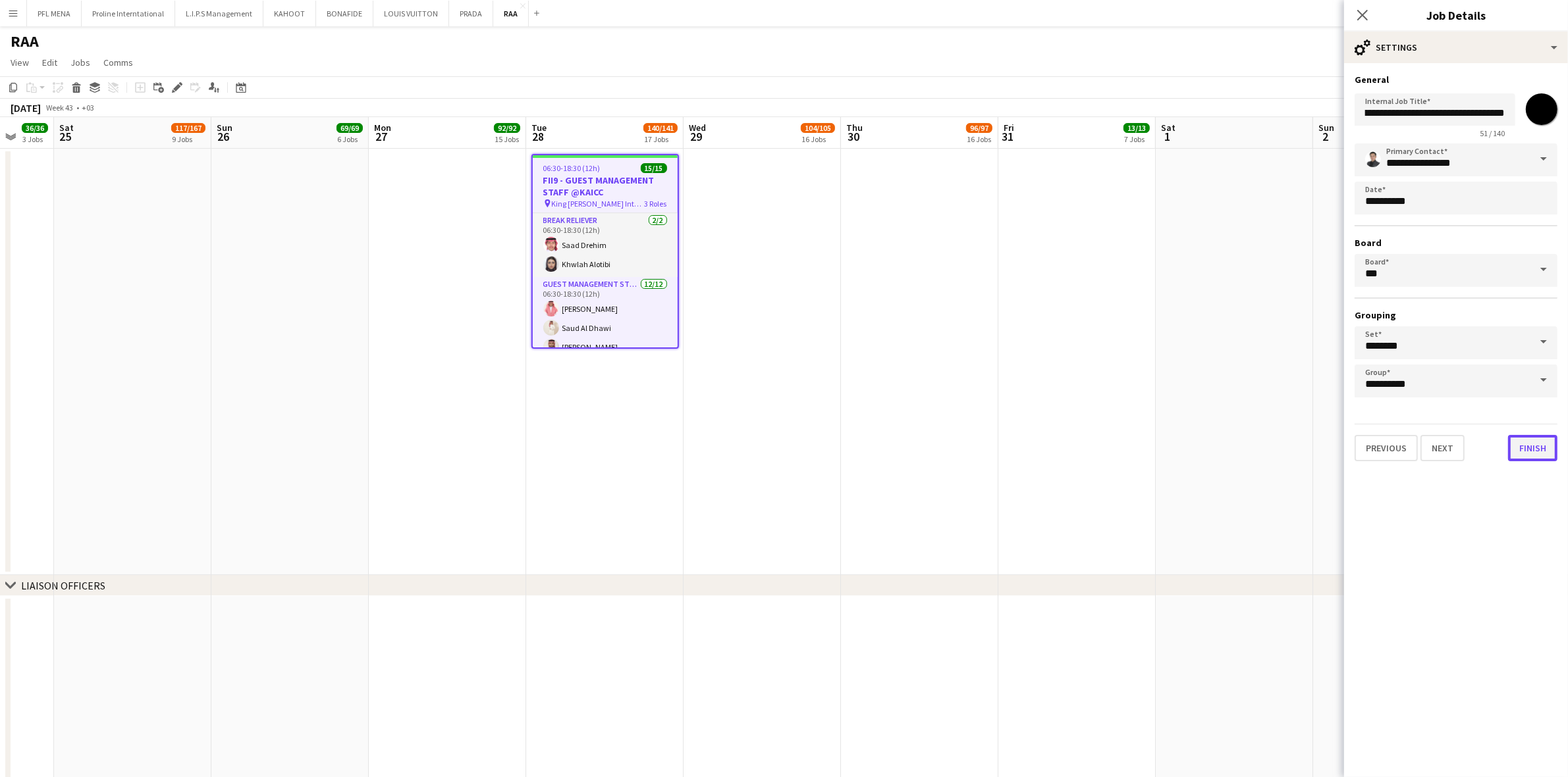
scroll to position [0, 0]
click at [1533, 445] on button "Finish" at bounding box center [1532, 448] width 49 height 26
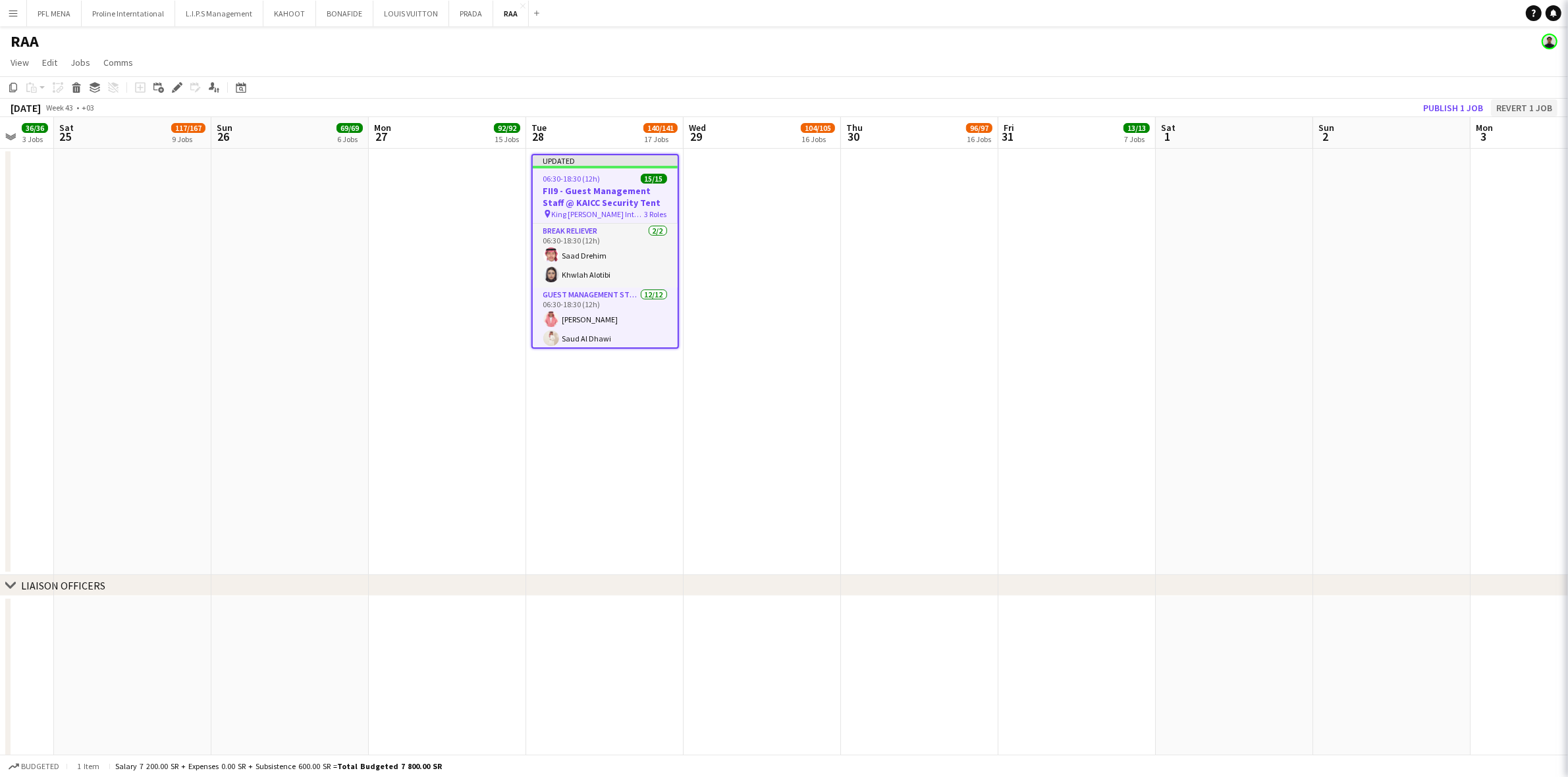
click at [1156, 208] on app-date-cell at bounding box center [1234, 362] width 158 height 426
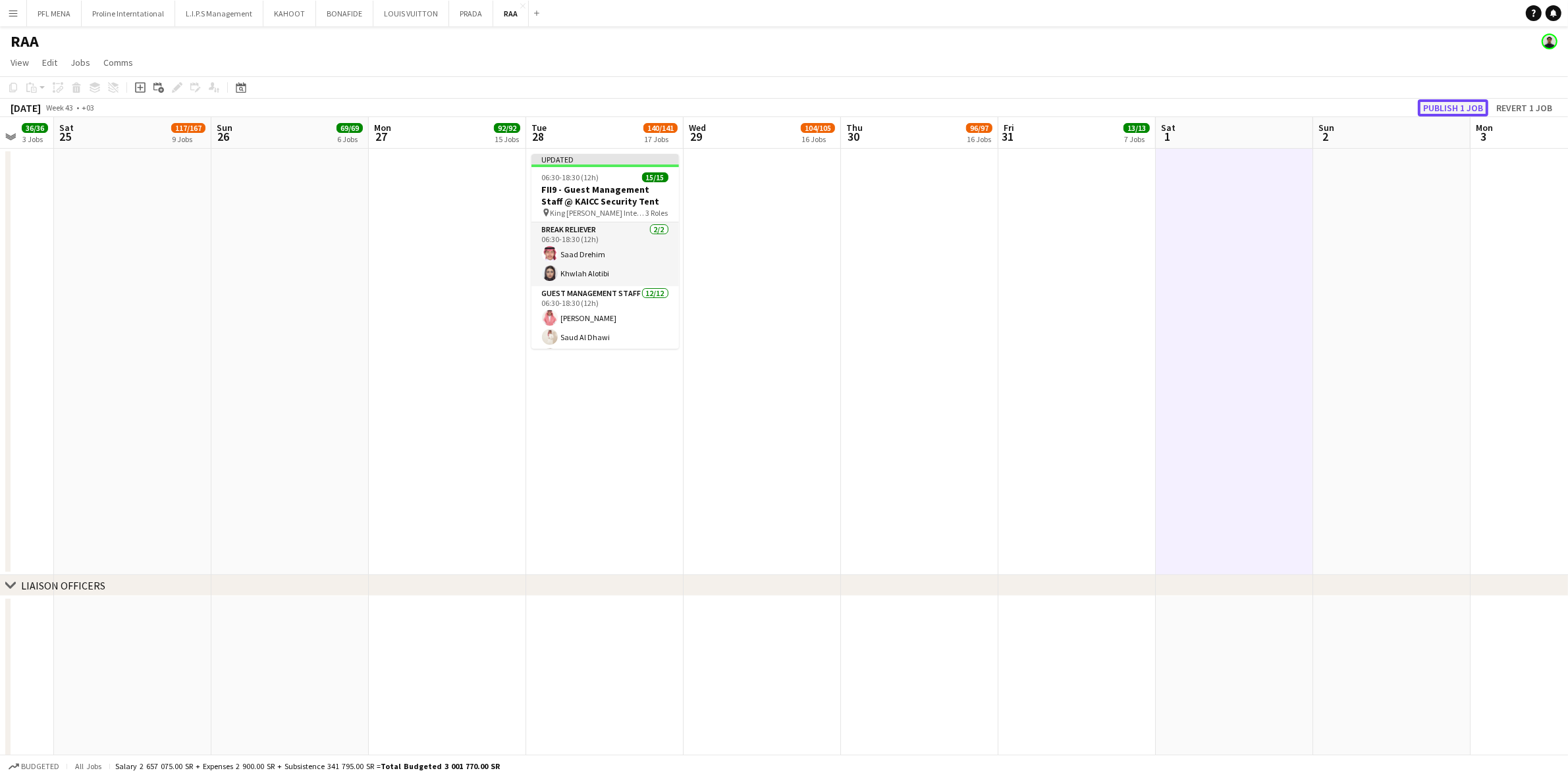
click at [1479, 103] on button "Publish 1 job" at bounding box center [1452, 108] width 70 height 17
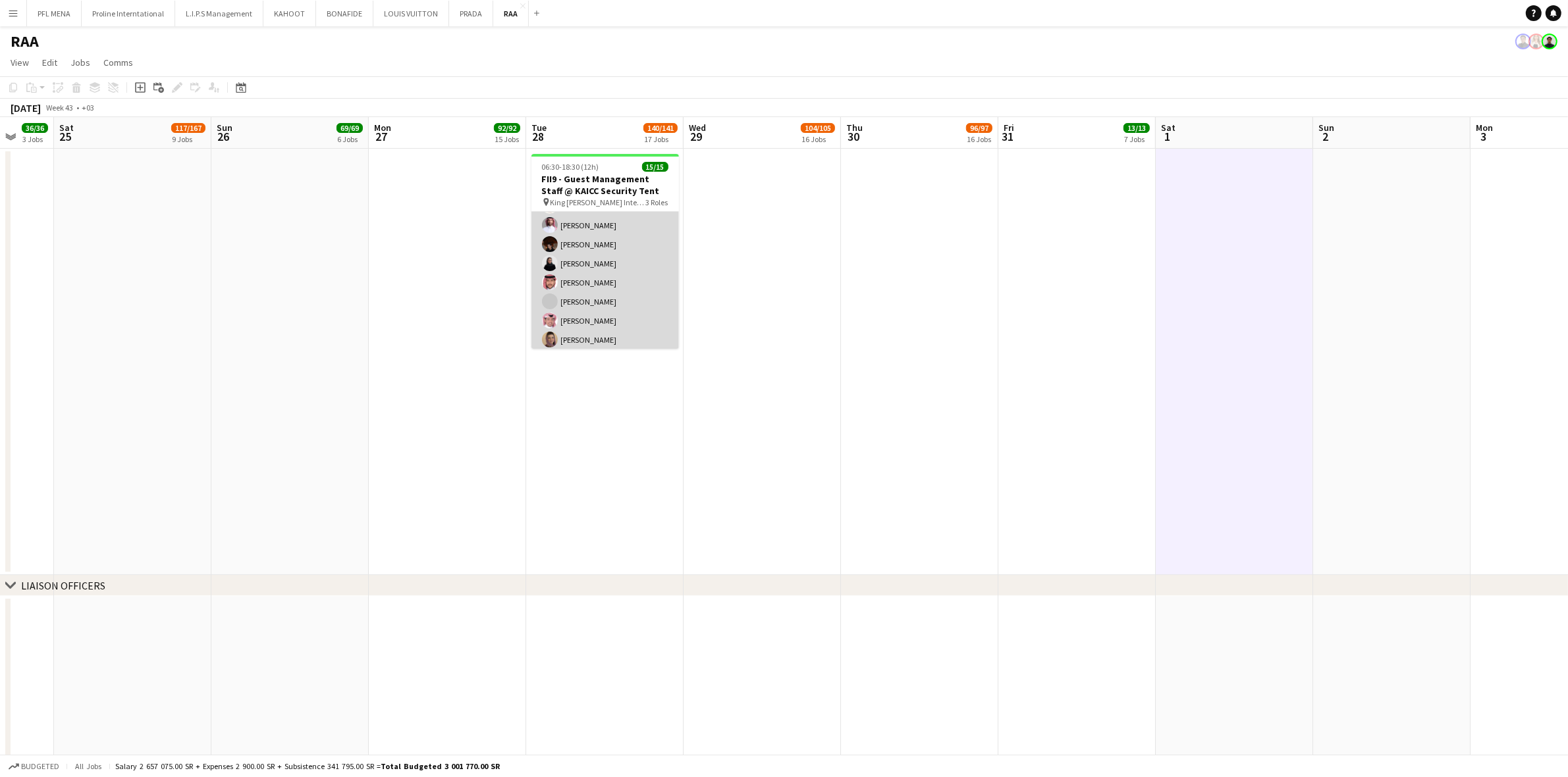
scroll to position [63, 0]
